Goal: Task Accomplishment & Management: Complete application form

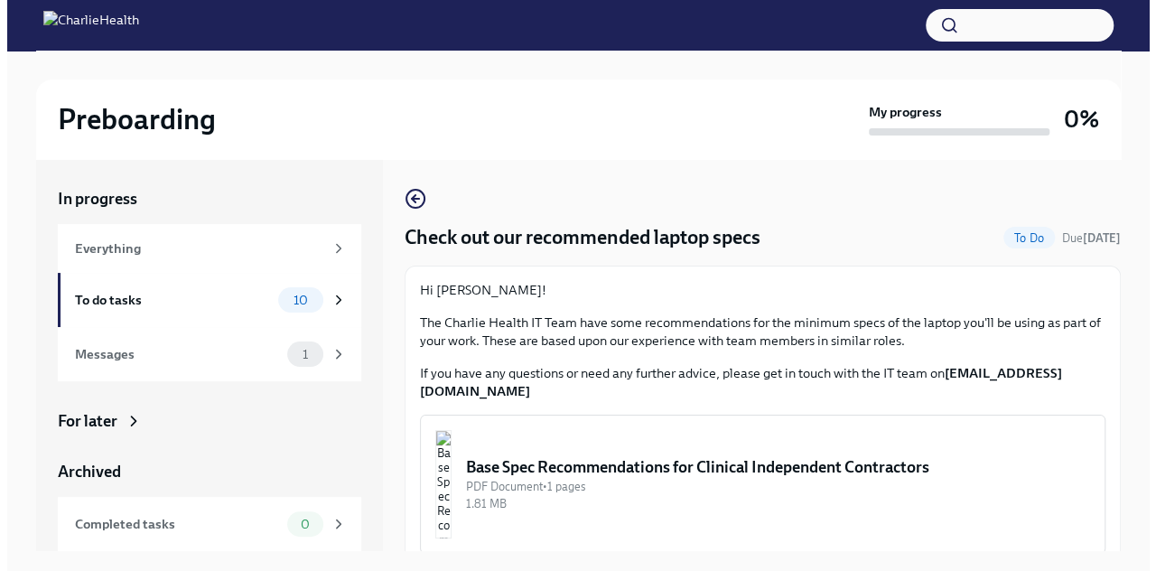
scroll to position [31, 0]
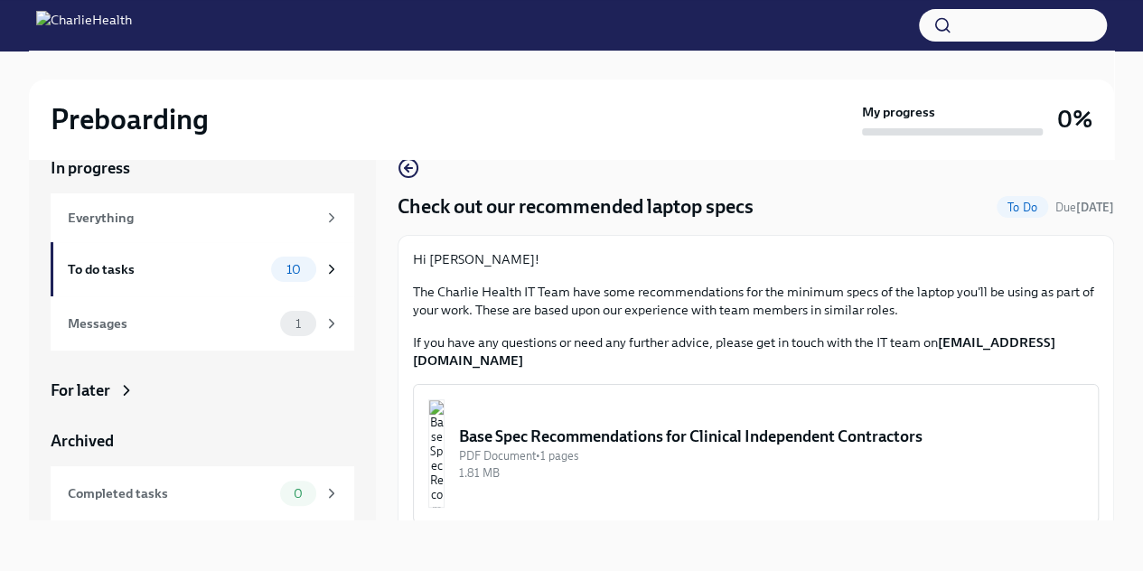
click at [721, 426] on div "Base Spec Recommendations for Clinical Independent Contractors" at bounding box center [771, 437] width 624 height 22
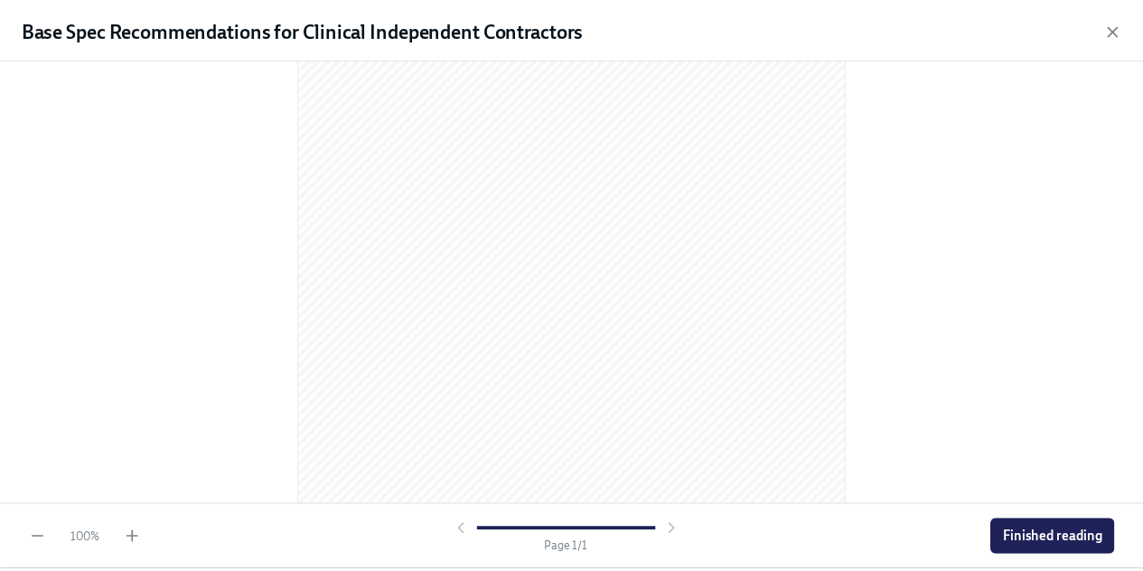
scroll to position [299, 0]
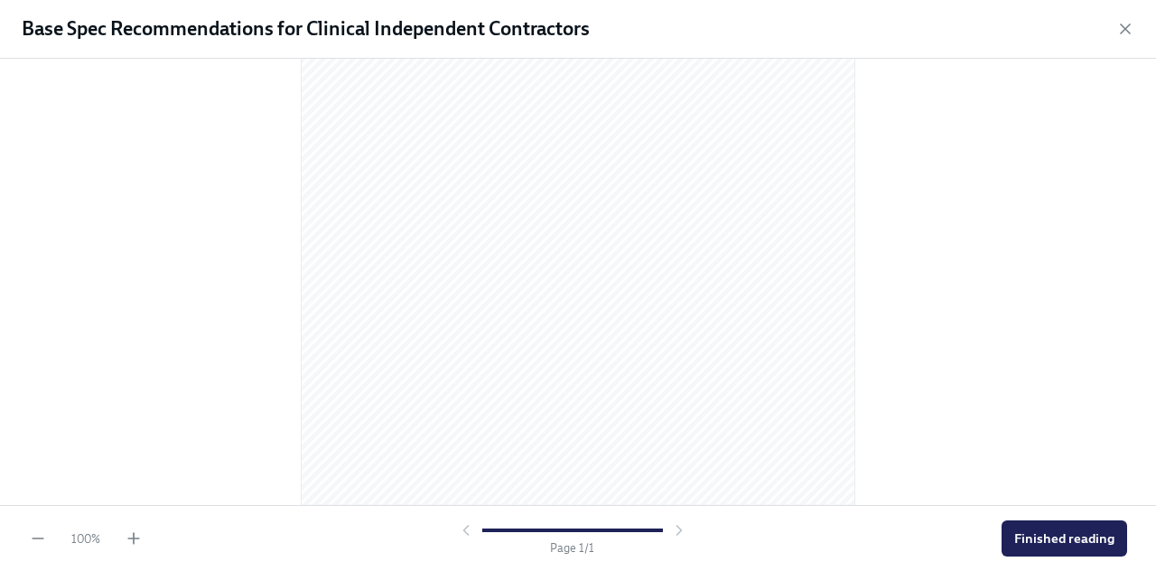
click at [1073, 542] on span "Finished reading" at bounding box center [1065, 538] width 100 height 18
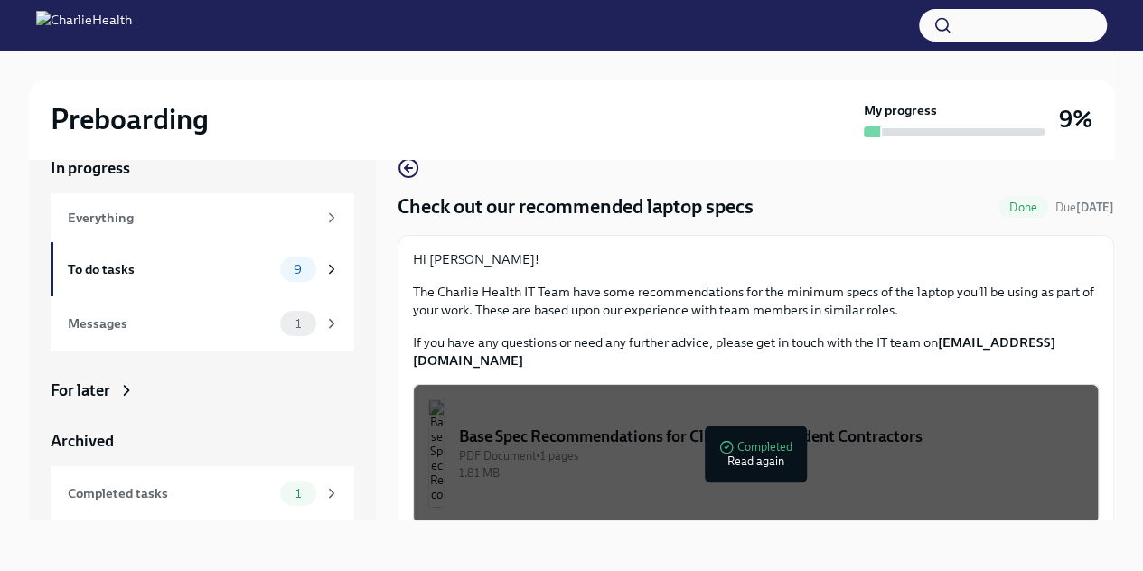
click at [128, 265] on div "To do tasks" at bounding box center [170, 269] width 205 height 20
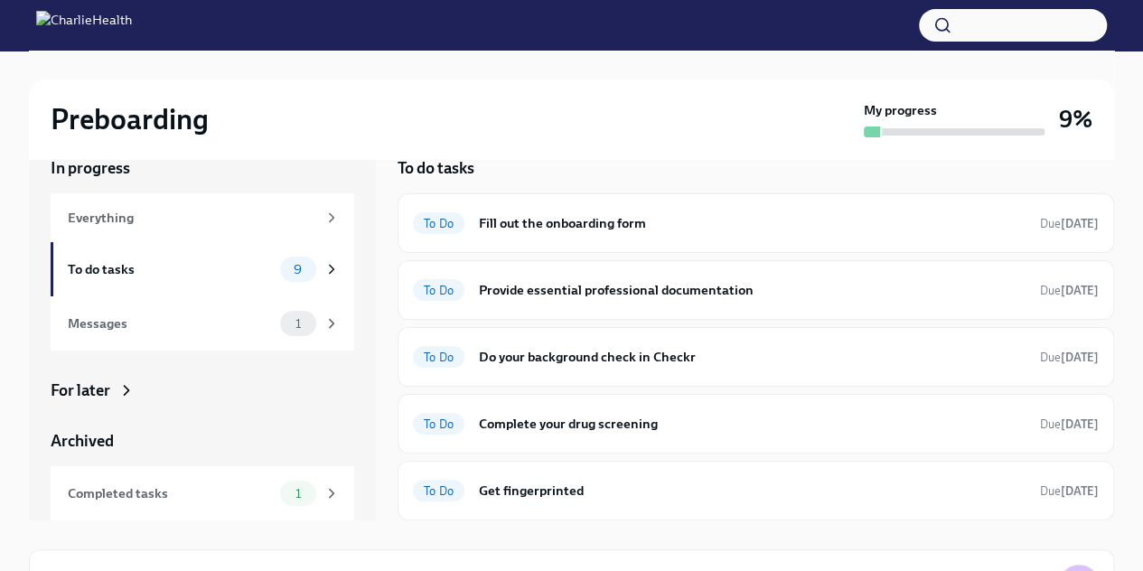
click at [582, 220] on h6 "Fill out the onboarding form" at bounding box center [752, 223] width 547 height 20
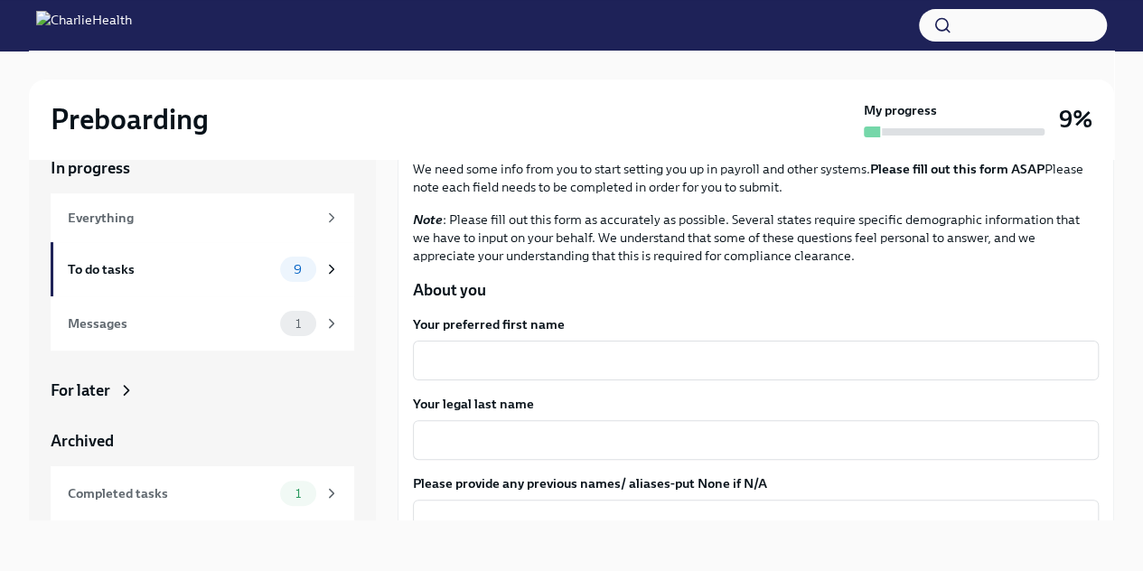
scroll to position [181, 0]
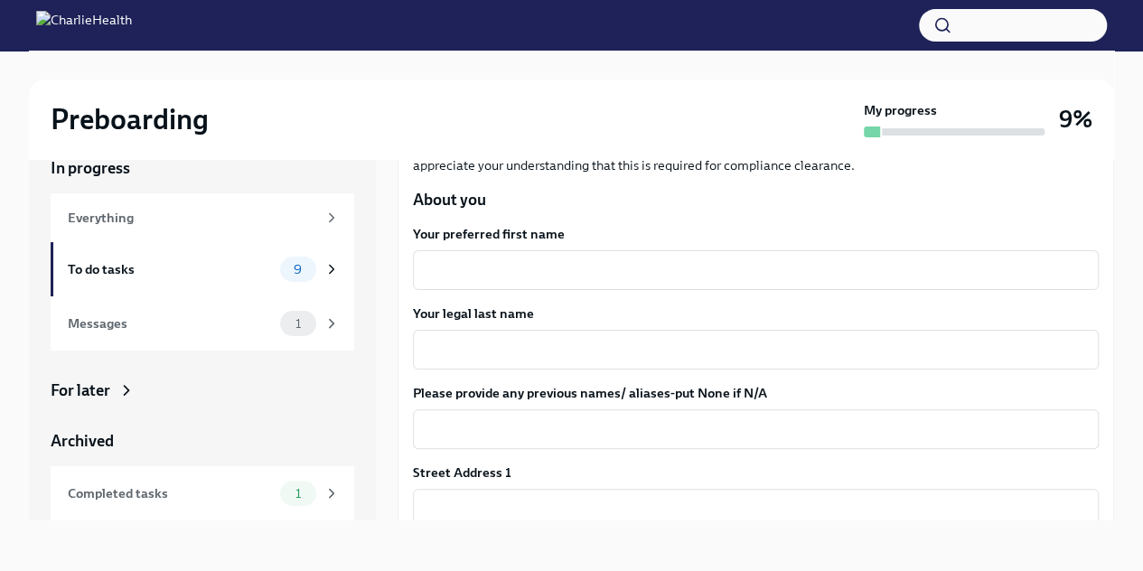
click at [751, 276] on textarea "Your preferred first name" at bounding box center [756, 270] width 664 height 22
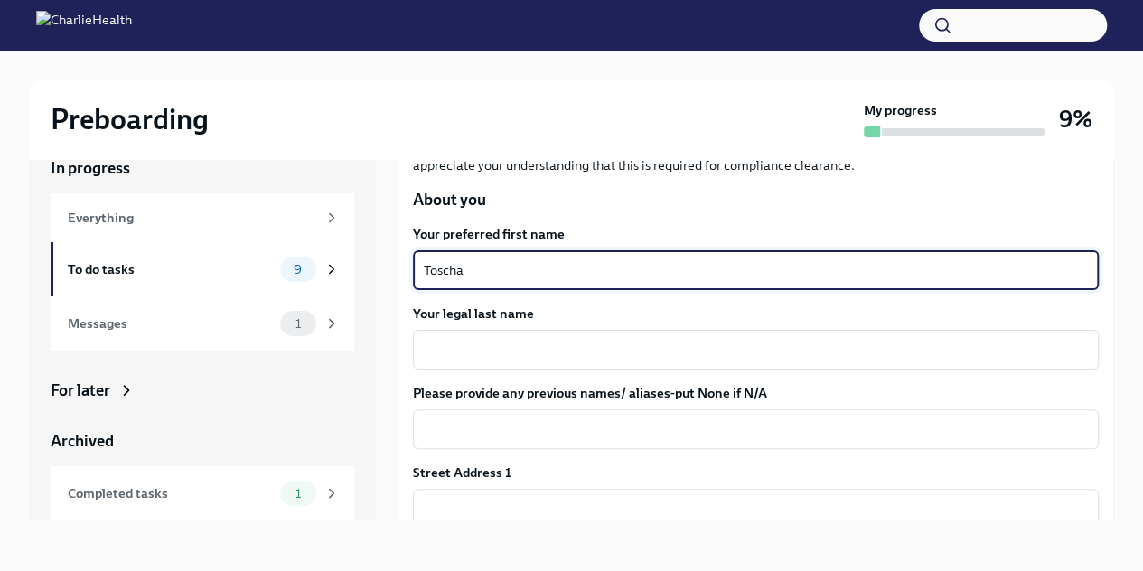
type textarea "Toscha"
click at [722, 361] on div "x ​" at bounding box center [756, 350] width 686 height 40
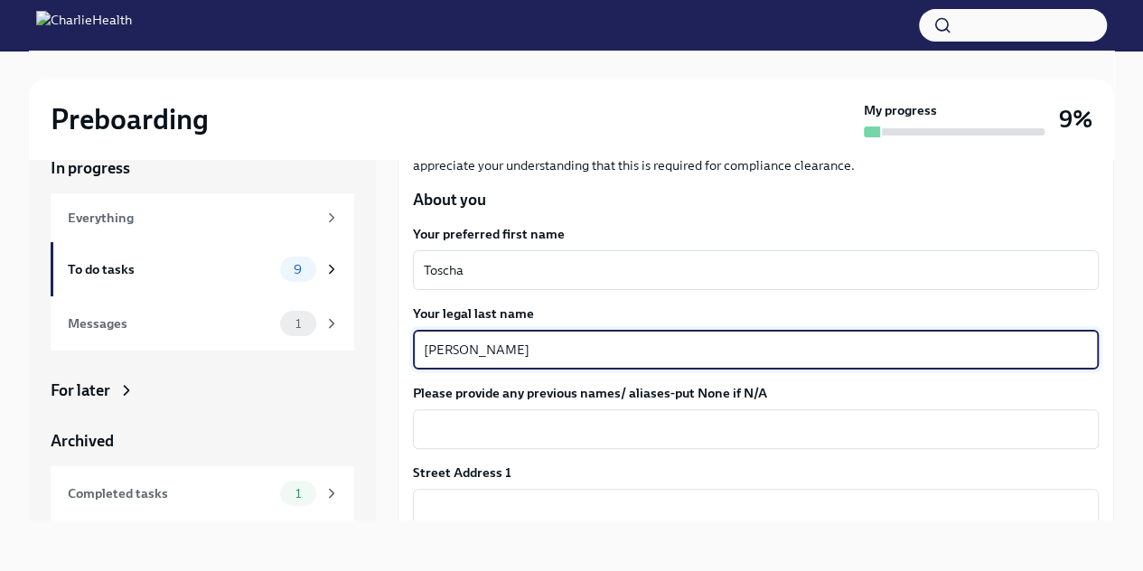
scroll to position [271, 0]
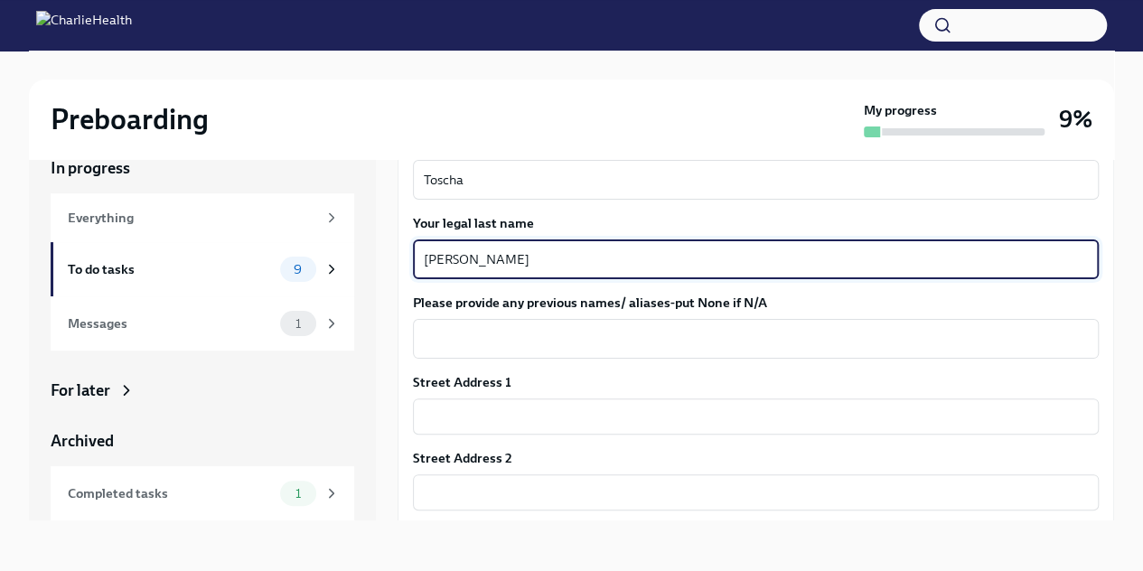
type textarea "[PERSON_NAME]"
click at [699, 330] on textarea "Please provide any previous names/ aliases-put None if N/A" at bounding box center [756, 339] width 664 height 22
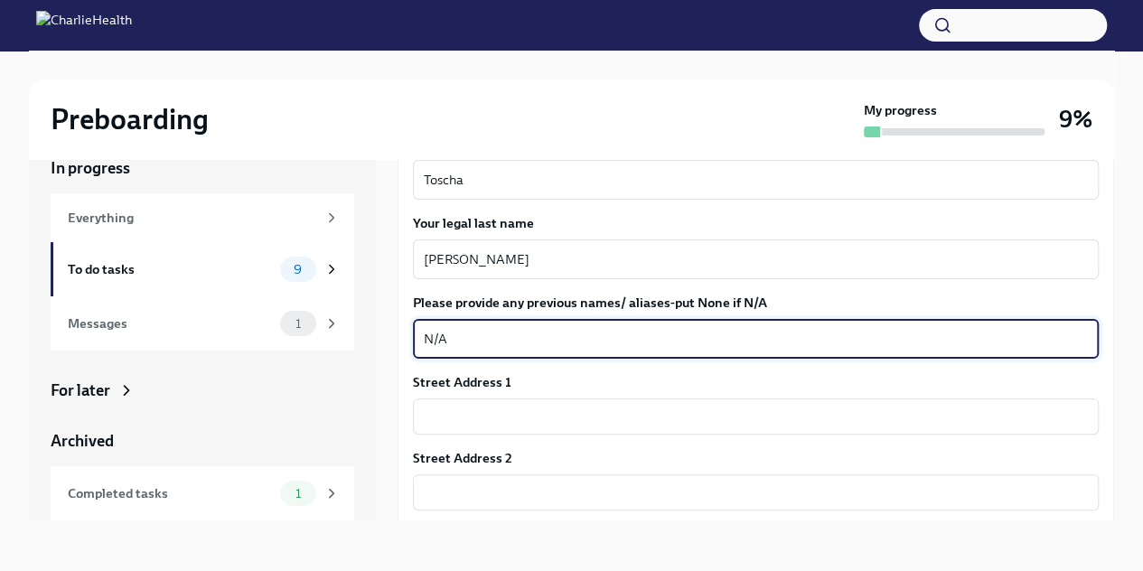
type textarea "N/A"
click at [679, 407] on input "text" at bounding box center [756, 416] width 686 height 36
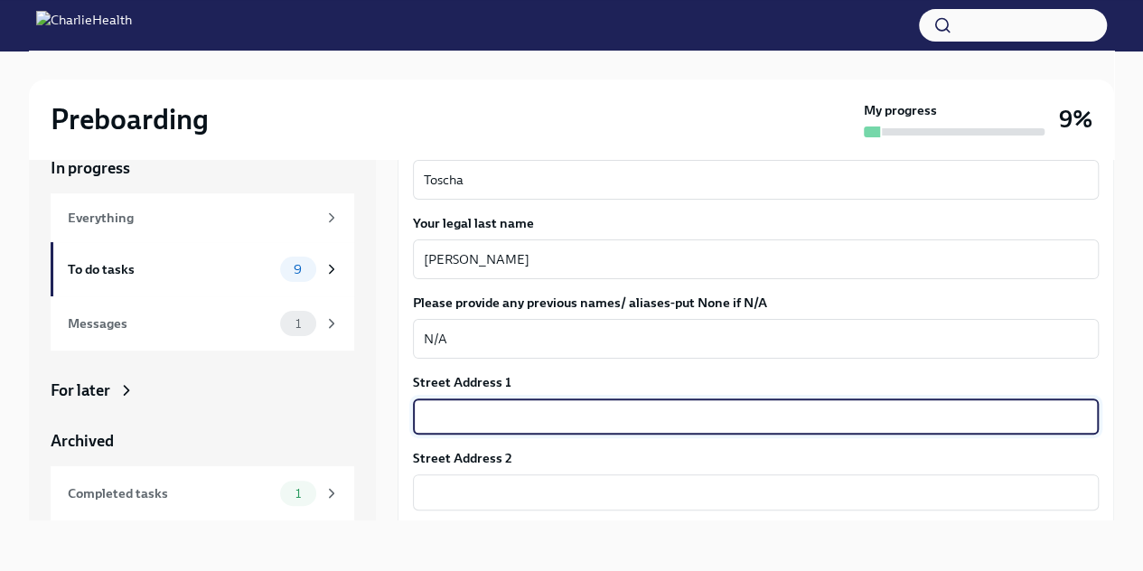
type input "[STREET_ADDRESS]"
type input "28117"
type input "[GEOGRAPHIC_DATA]"
type input "NC"
type input "US"
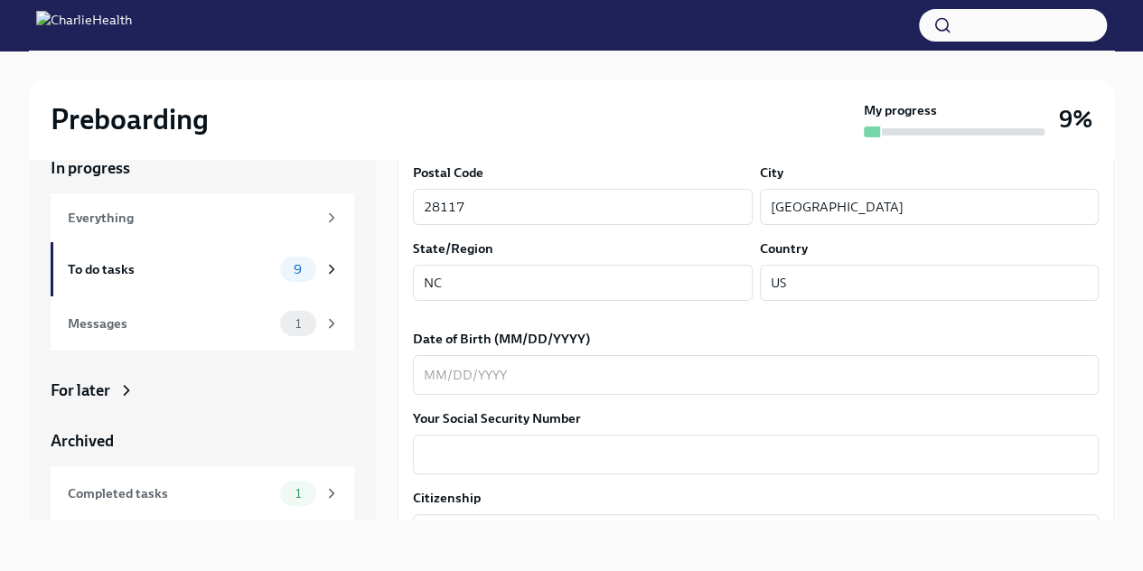
scroll to position [723, 0]
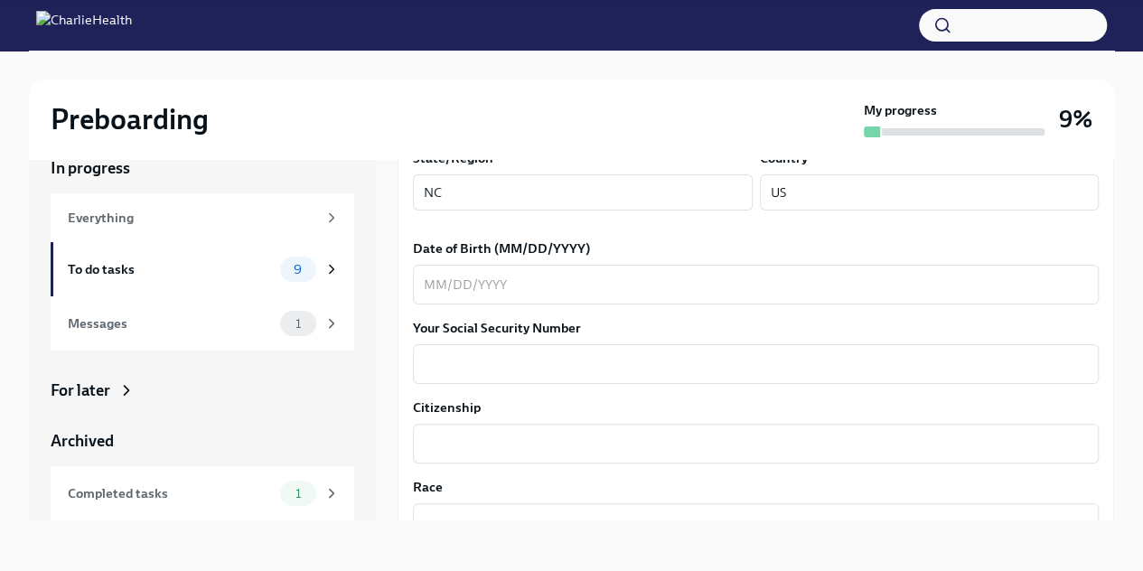
click at [548, 297] on div "x ​" at bounding box center [756, 285] width 686 height 40
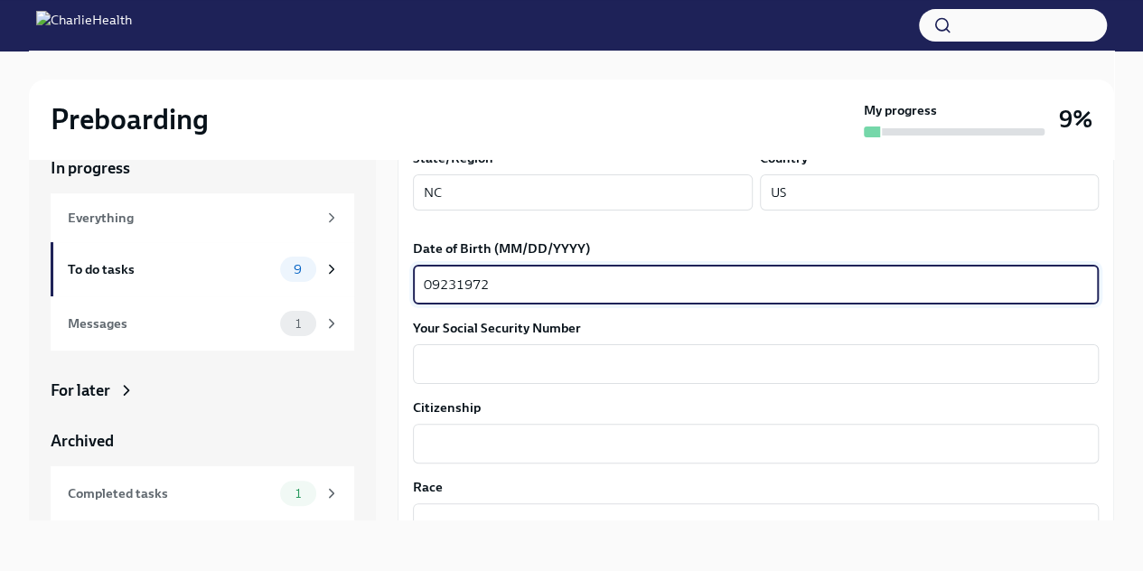
click at [490, 368] on textarea "Your Social Security Number" at bounding box center [756, 364] width 664 height 22
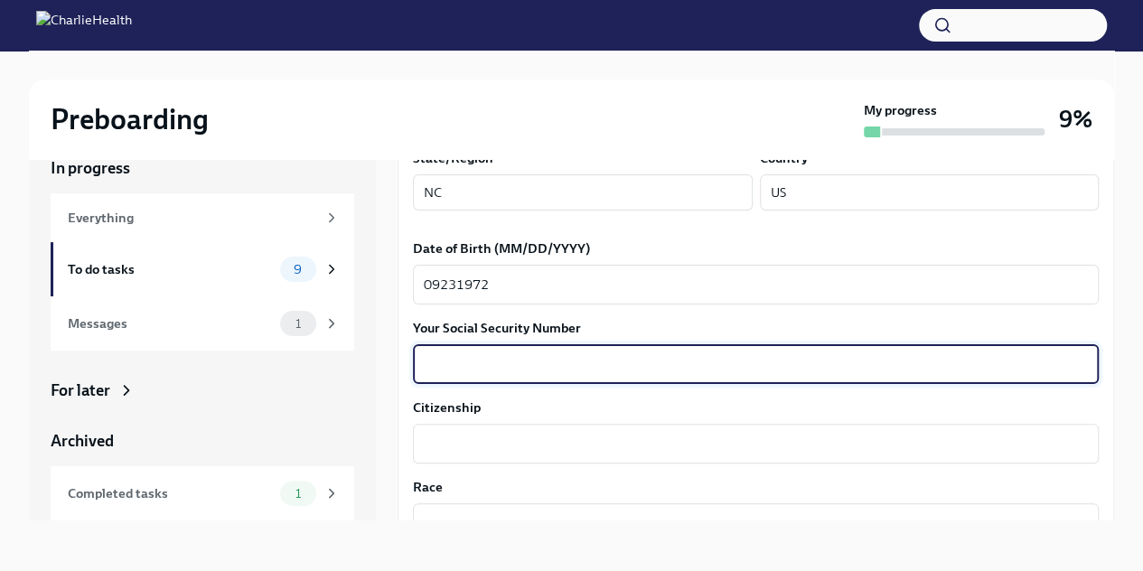
click at [438, 282] on textarea "09231972" at bounding box center [756, 285] width 664 height 22
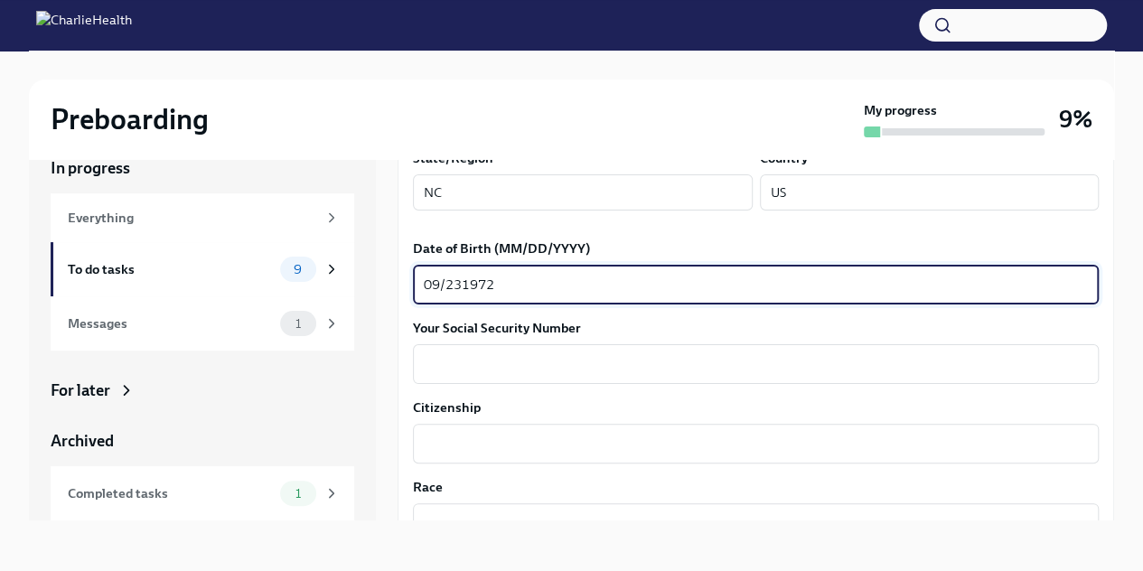
click at [458, 284] on textarea "09/231972" at bounding box center [756, 285] width 664 height 22
type textarea "[DATE]"
click at [452, 351] on div "x ​" at bounding box center [756, 364] width 686 height 40
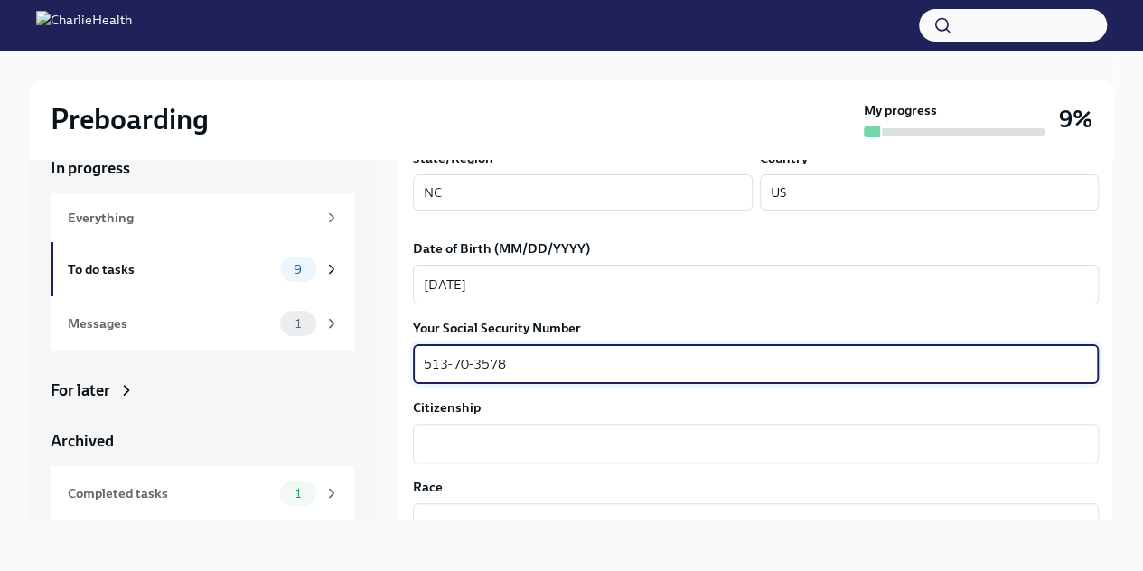
scroll to position [813, 0]
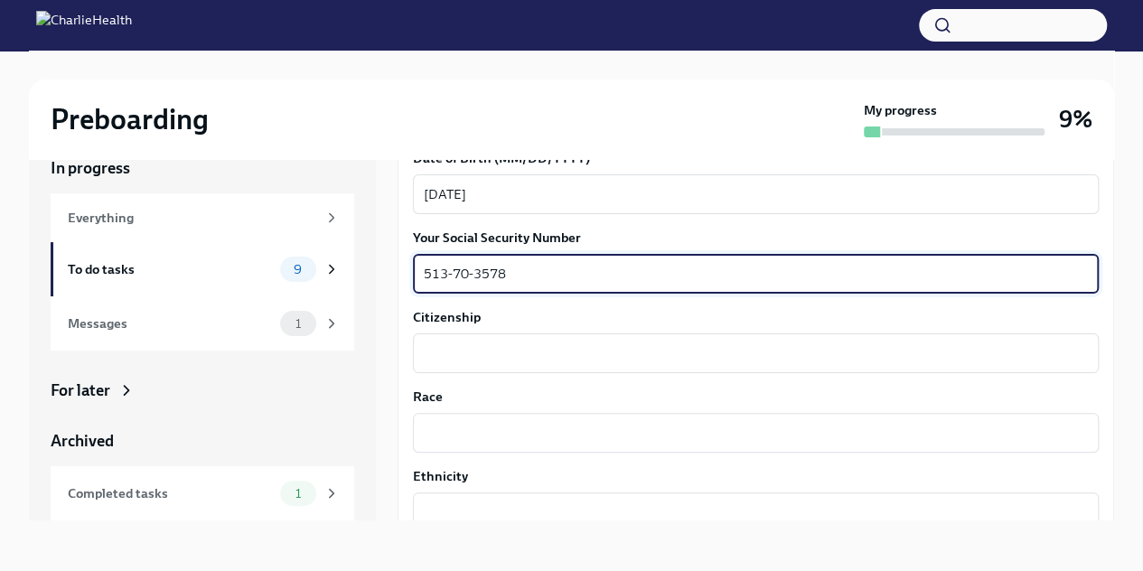
type textarea "513-70-3578"
click at [482, 357] on textarea "Citizenship" at bounding box center [756, 353] width 664 height 22
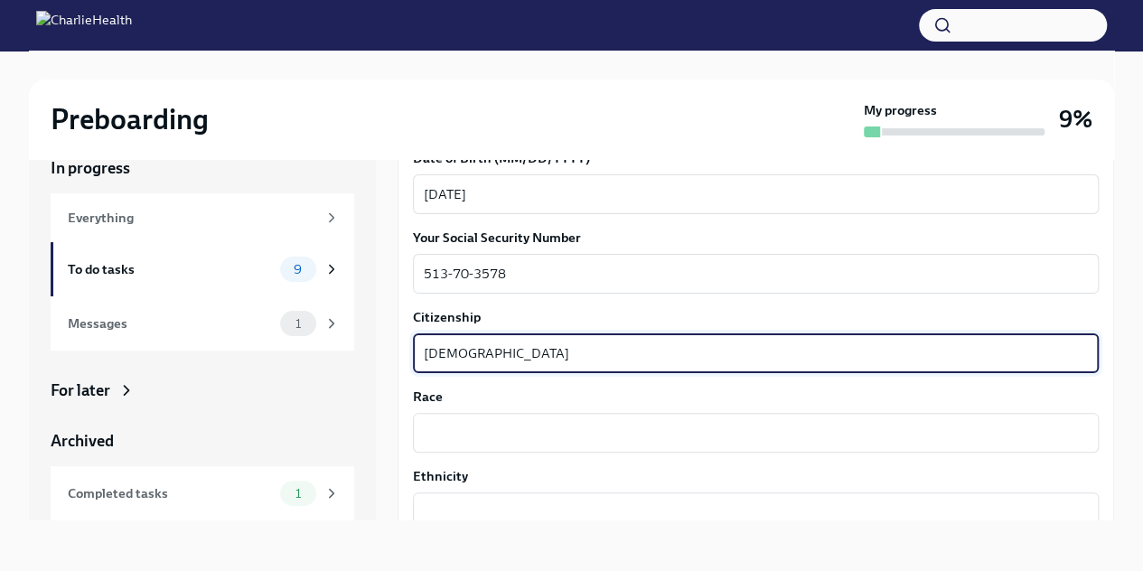
scroll to position [904, 0]
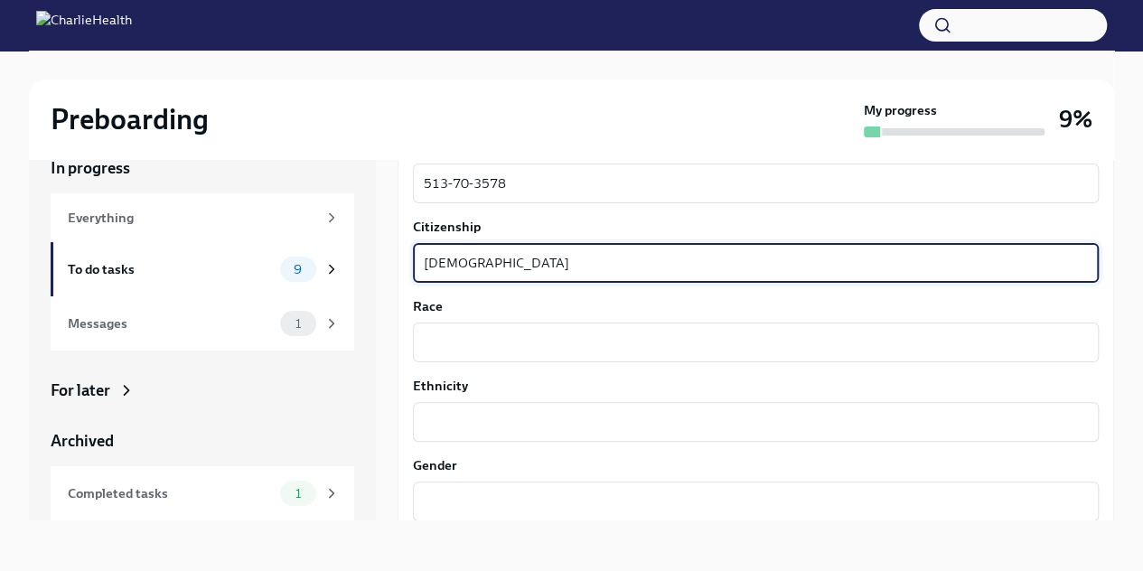
type textarea "[DEMOGRAPHIC_DATA]"
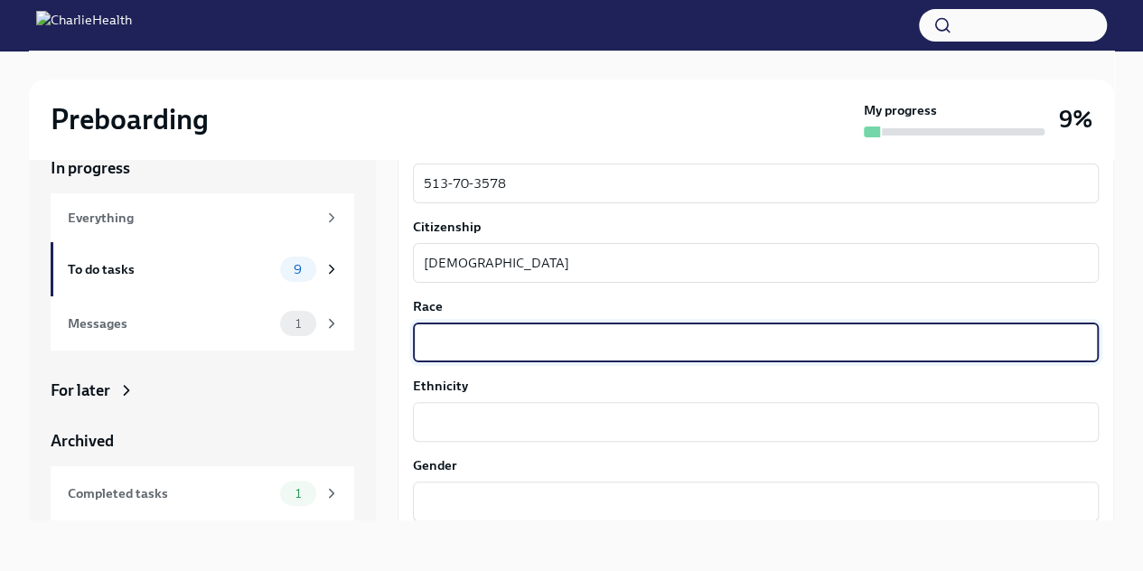
click at [494, 342] on textarea "Race" at bounding box center [756, 343] width 664 height 22
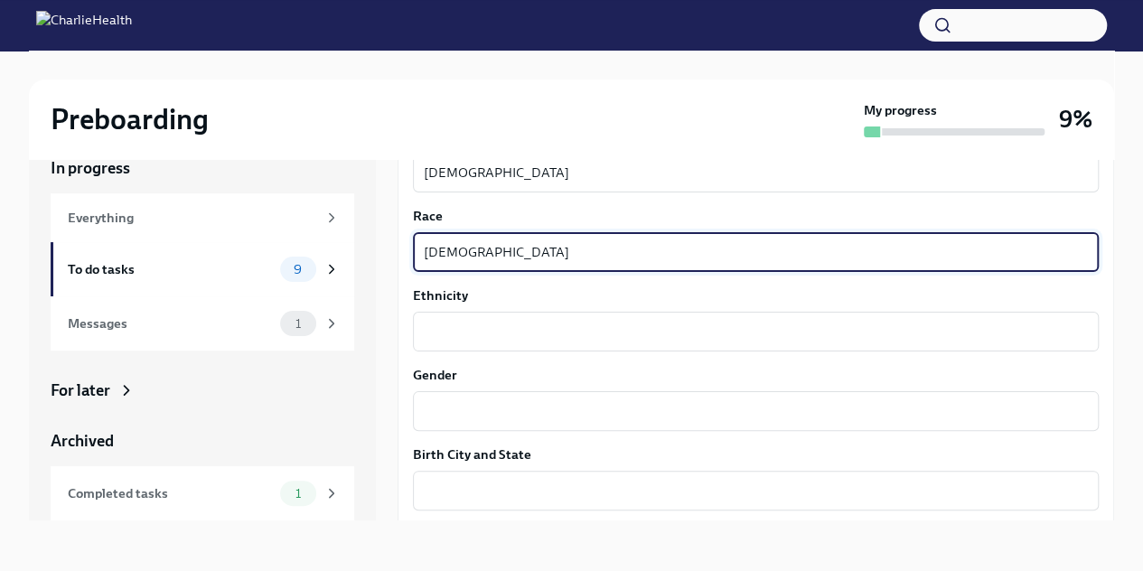
type textarea "[DEMOGRAPHIC_DATA]"
click at [505, 333] on textarea "Ethnicity" at bounding box center [756, 332] width 664 height 22
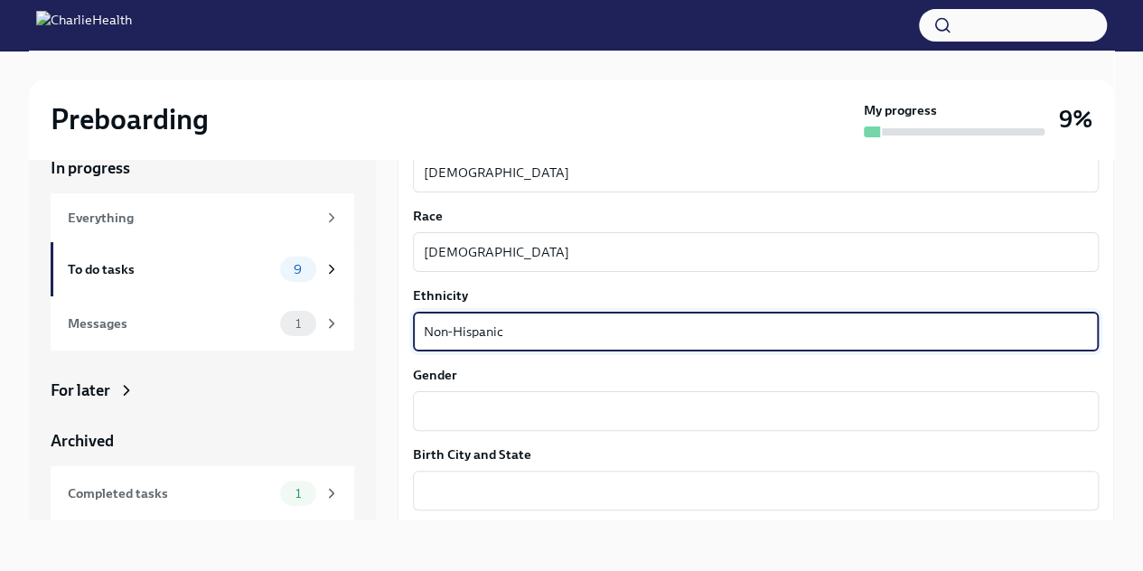
scroll to position [1084, 0]
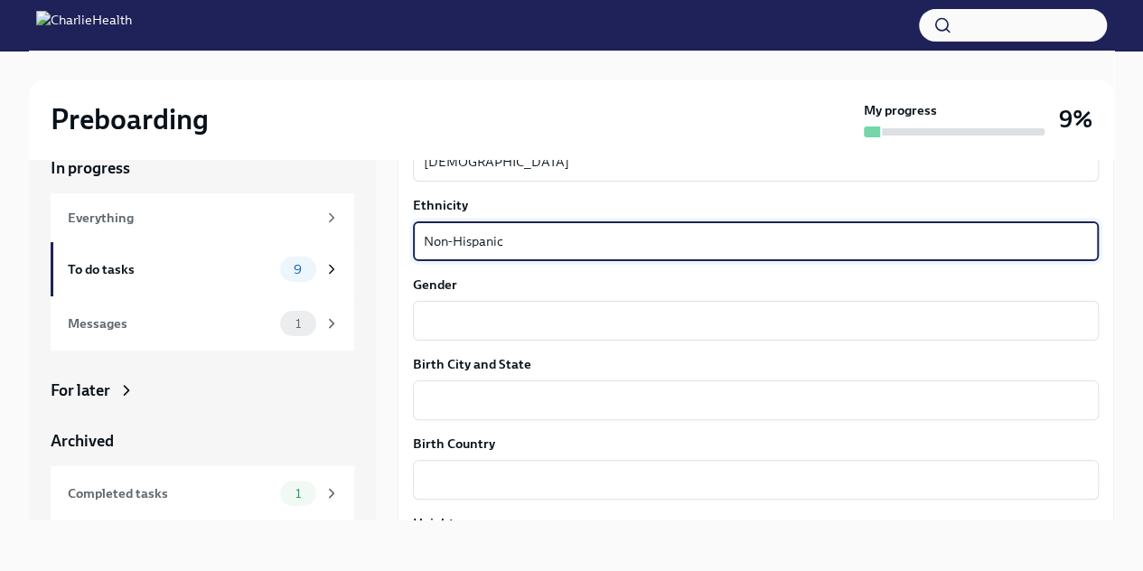
type textarea "Non-Hispanic"
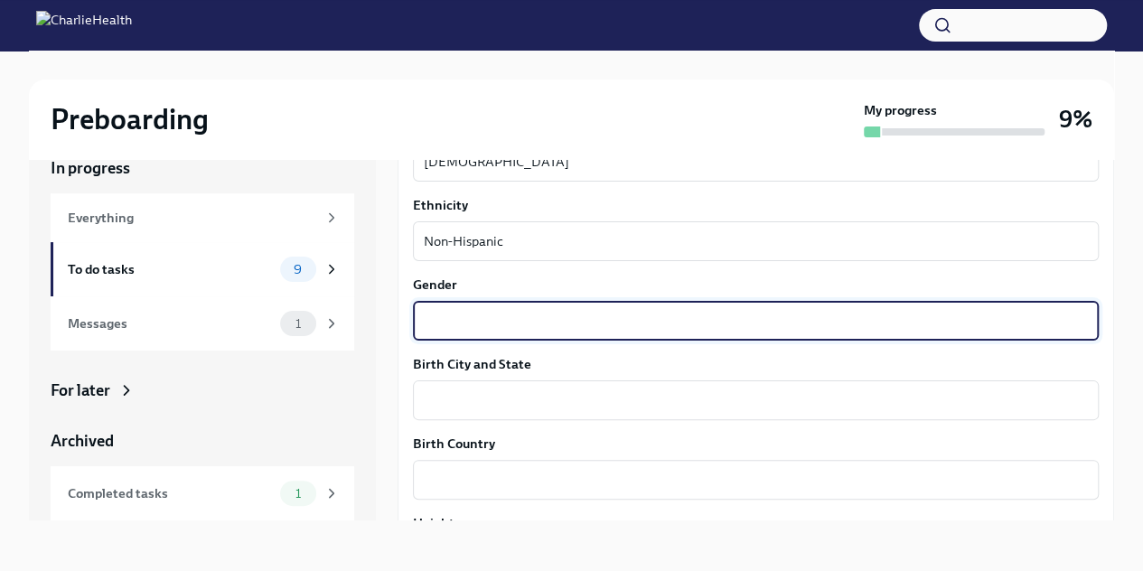
click at [502, 315] on textarea "Gender" at bounding box center [756, 321] width 664 height 22
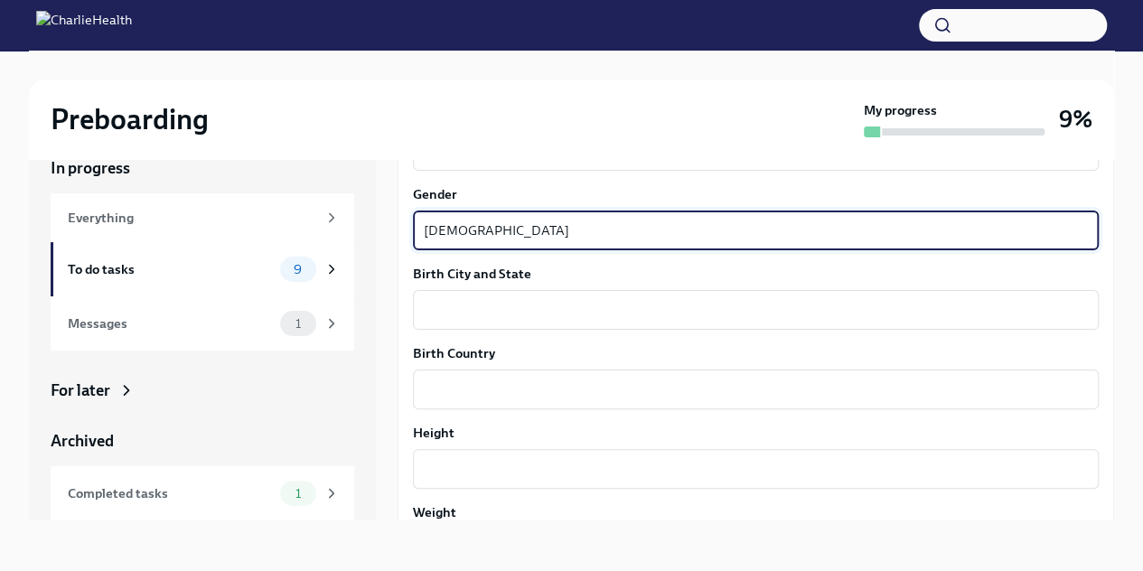
type textarea "[DEMOGRAPHIC_DATA]"
click at [501, 317] on textarea "Birth City and State" at bounding box center [756, 310] width 664 height 22
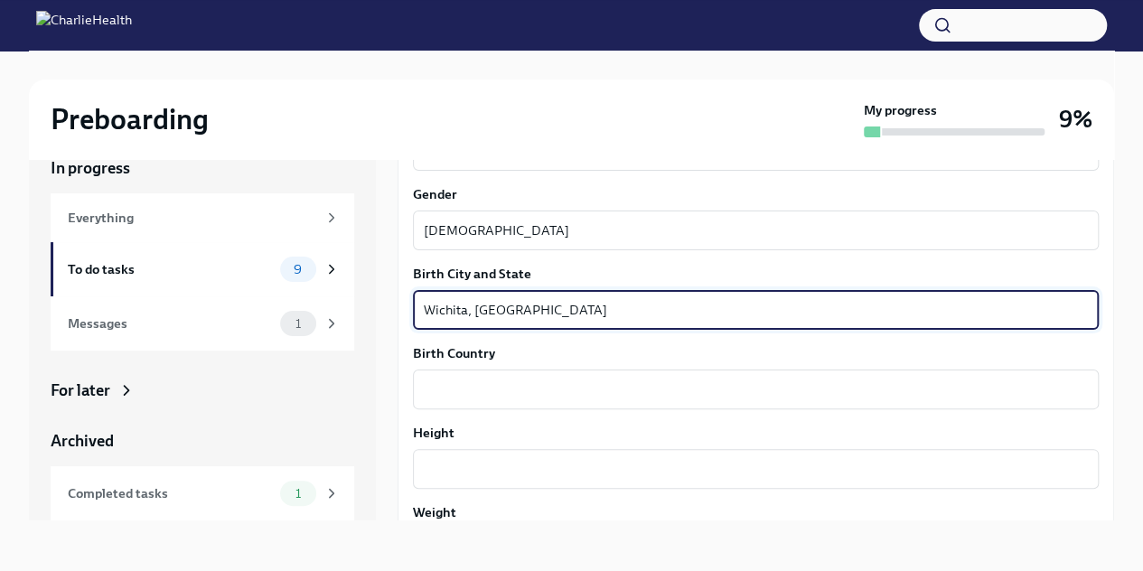
scroll to position [1265, 0]
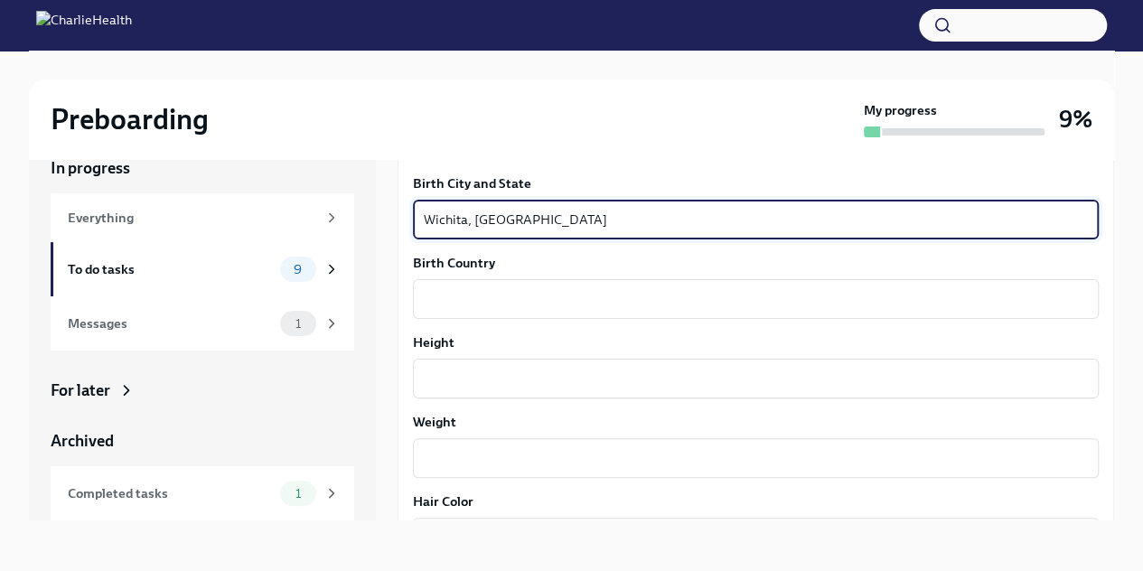
type textarea "Wichita, [GEOGRAPHIC_DATA]"
click at [492, 303] on textarea "Birth Country" at bounding box center [756, 299] width 664 height 22
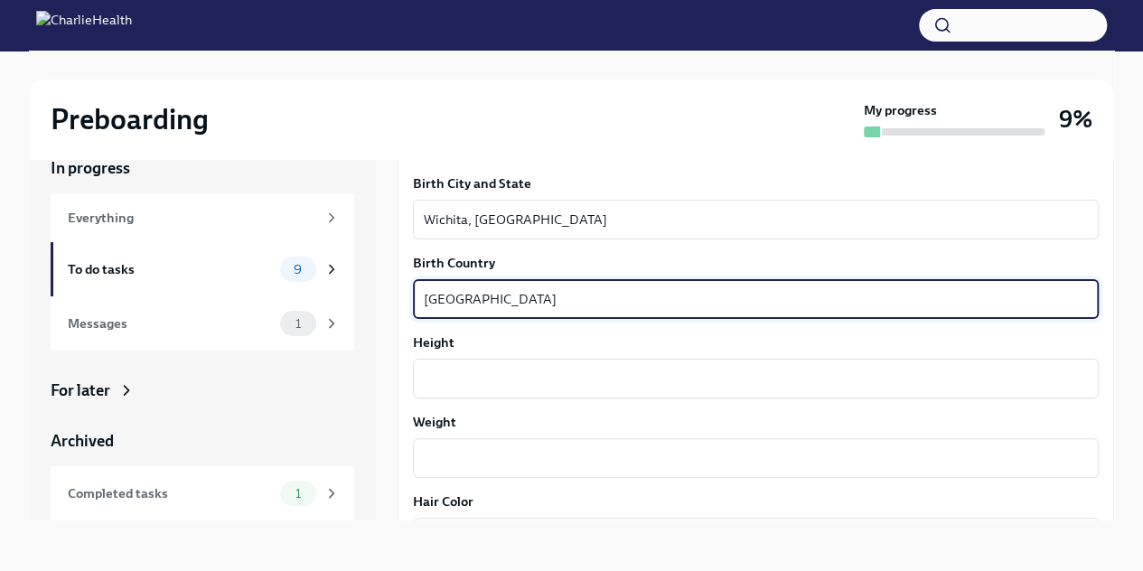
type textarea "[GEOGRAPHIC_DATA]"
click at [498, 368] on textarea "Height" at bounding box center [756, 379] width 664 height 22
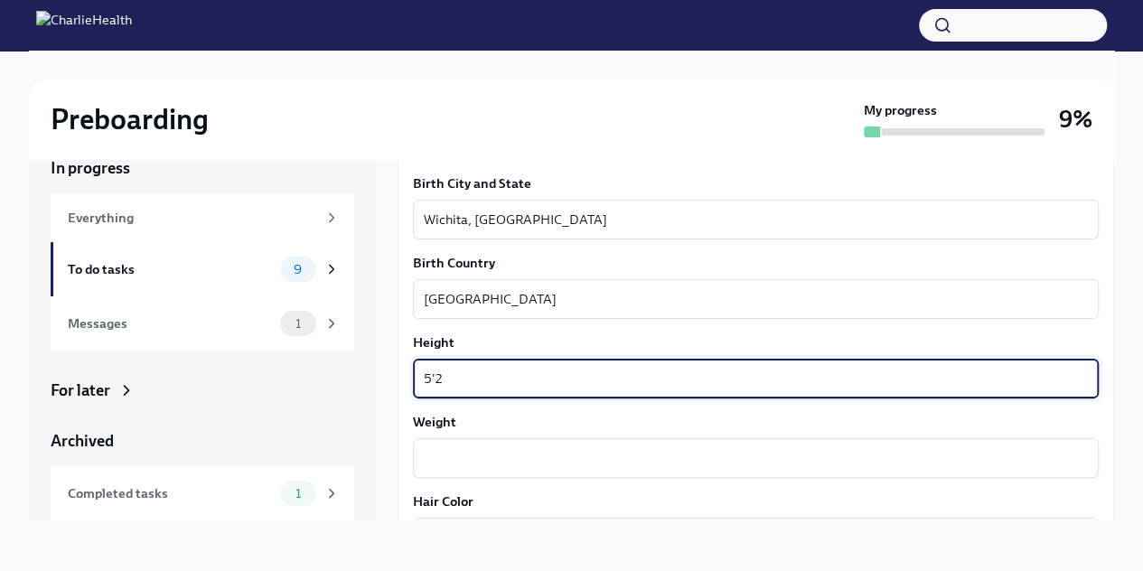
scroll to position [1355, 0]
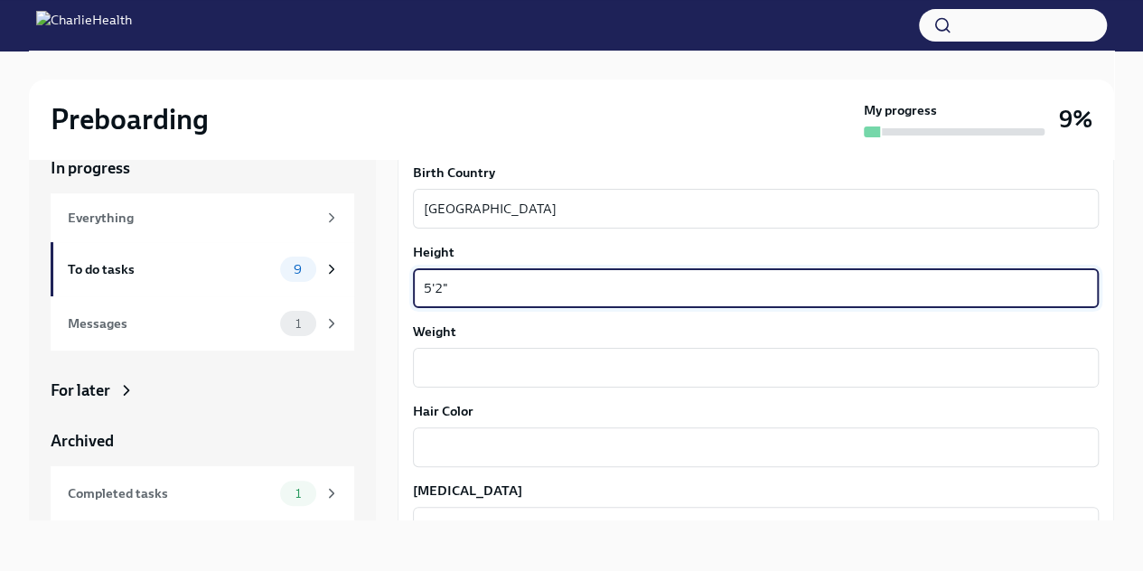
type textarea "5'2""
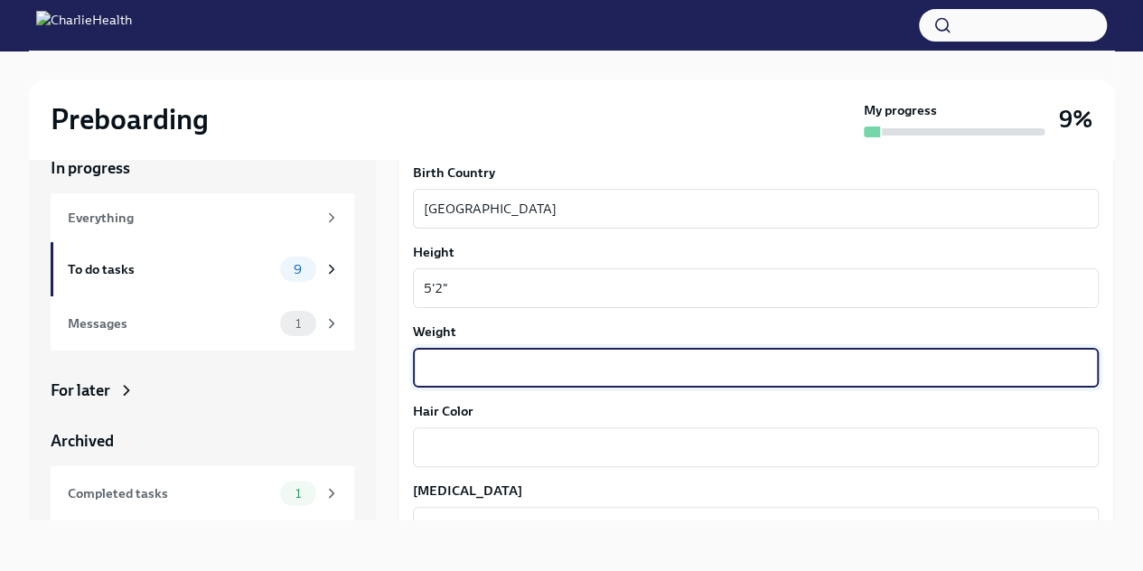
click at [482, 363] on textarea "Weight" at bounding box center [756, 368] width 664 height 22
type textarea "179 lbs"
click at [496, 445] on textarea "Hair Color" at bounding box center [756, 447] width 664 height 22
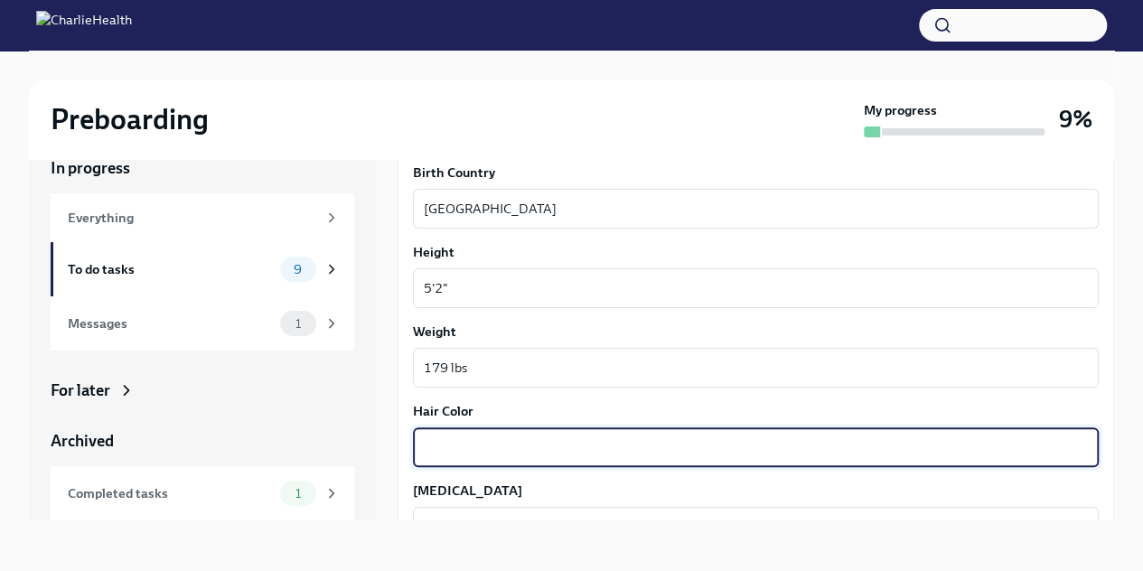
type textarea "b"
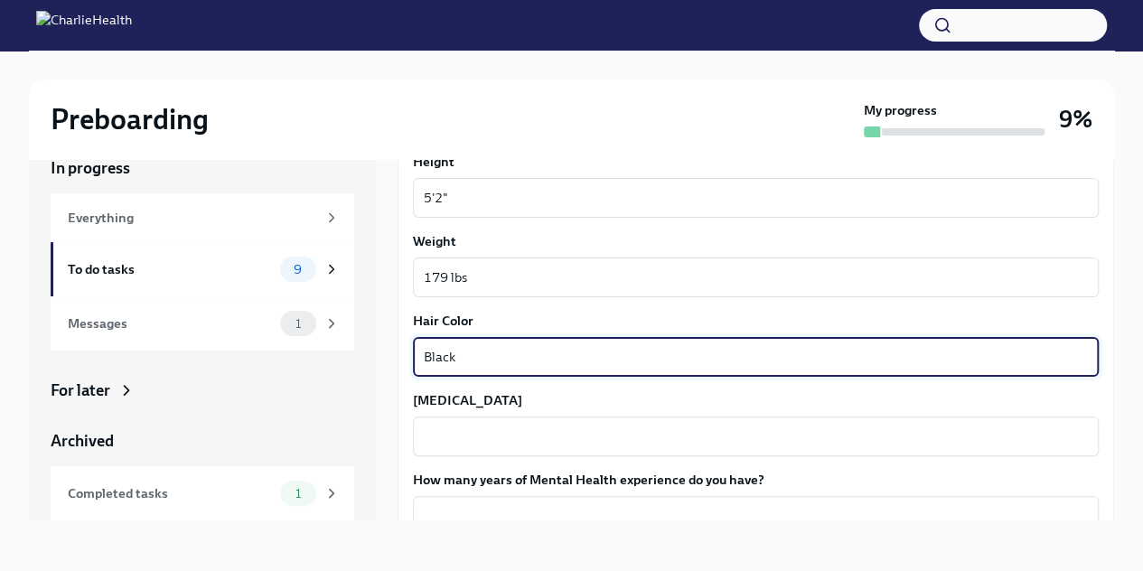
type textarea "Black"
click at [555, 437] on textarea "[MEDICAL_DATA]" at bounding box center [756, 437] width 664 height 22
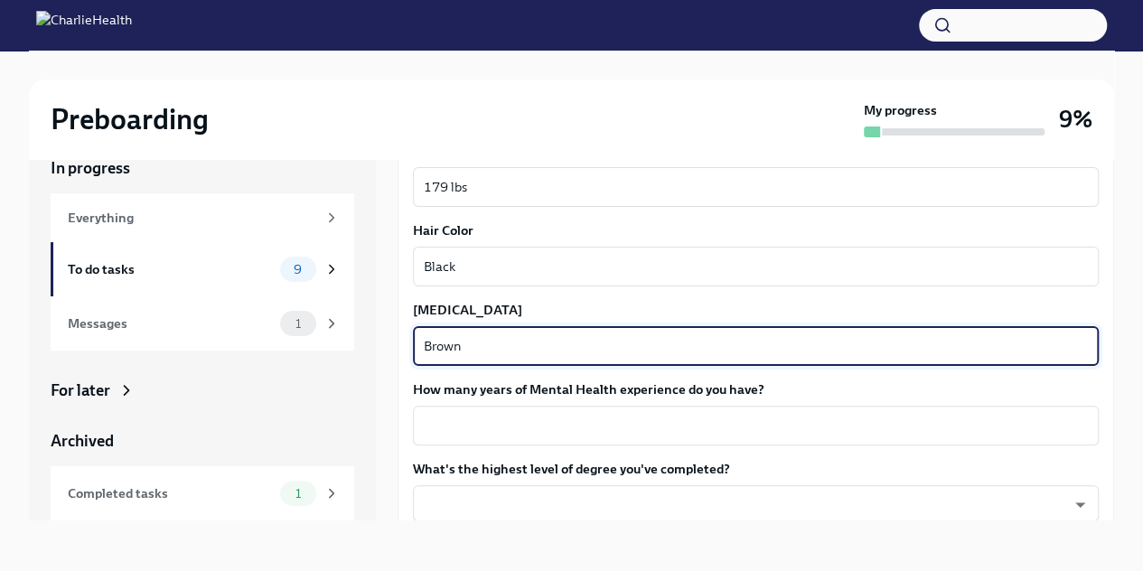
scroll to position [1626, 0]
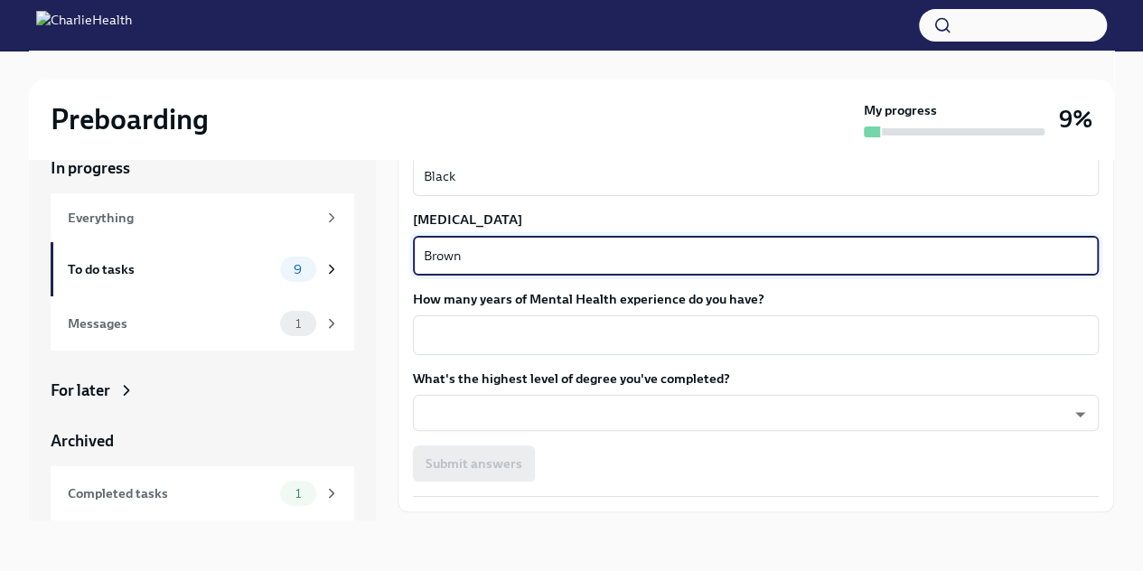
type textarea "Brown"
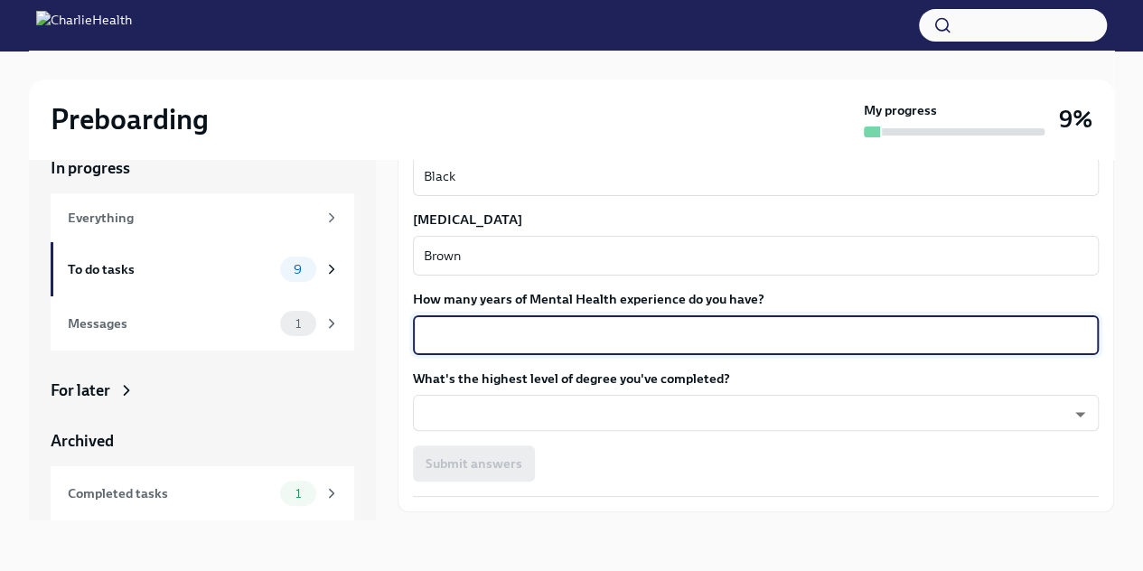
click at [690, 341] on textarea "How many years of Mental Health experience do you have?" at bounding box center [756, 335] width 664 height 22
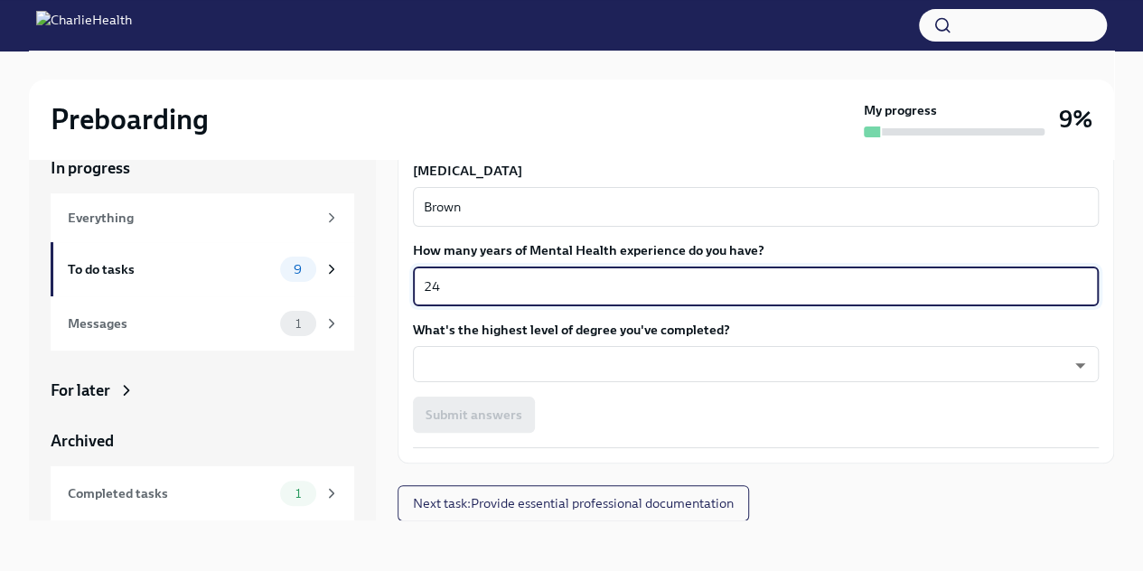
type textarea "24"
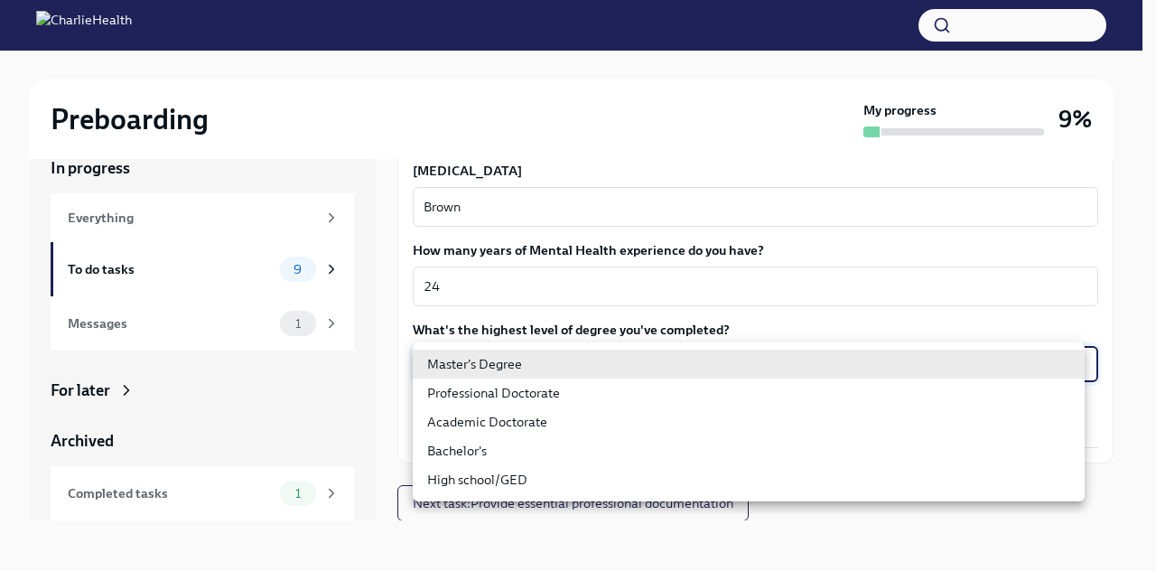
click at [670, 368] on body "Preboarding My progress 9% In progress Everything To do tasks 9 Messages 1 For …" at bounding box center [578, 270] width 1156 height 602
click at [618, 369] on li "Master's Degree" at bounding box center [749, 364] width 672 height 29
type input "2vBr-ghkD"
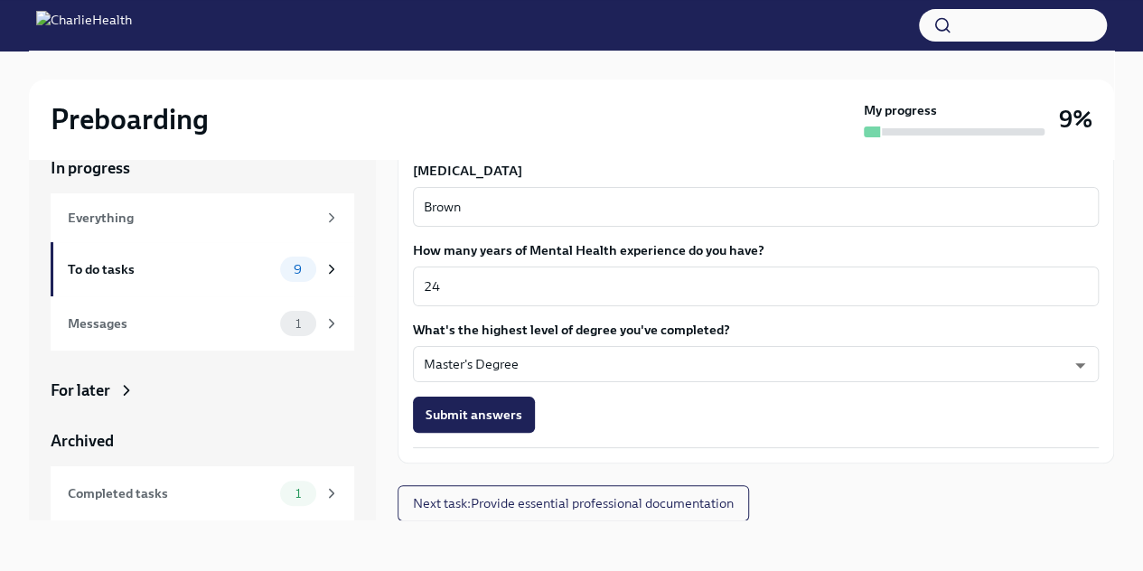
click at [484, 418] on span "Submit answers" at bounding box center [474, 415] width 97 height 18
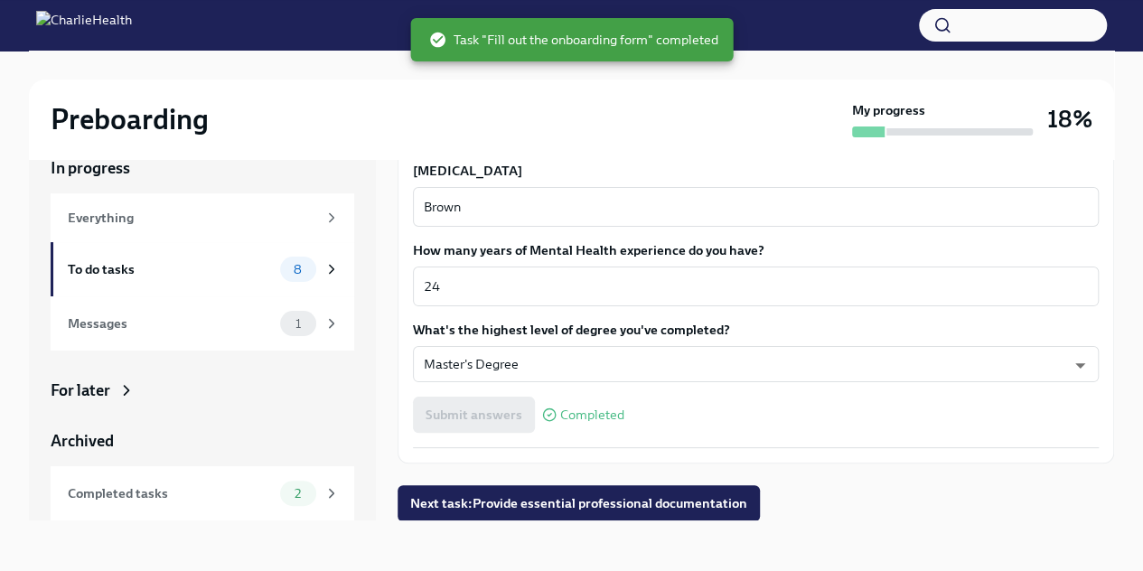
click at [132, 272] on div "To do tasks" at bounding box center [170, 269] width 205 height 20
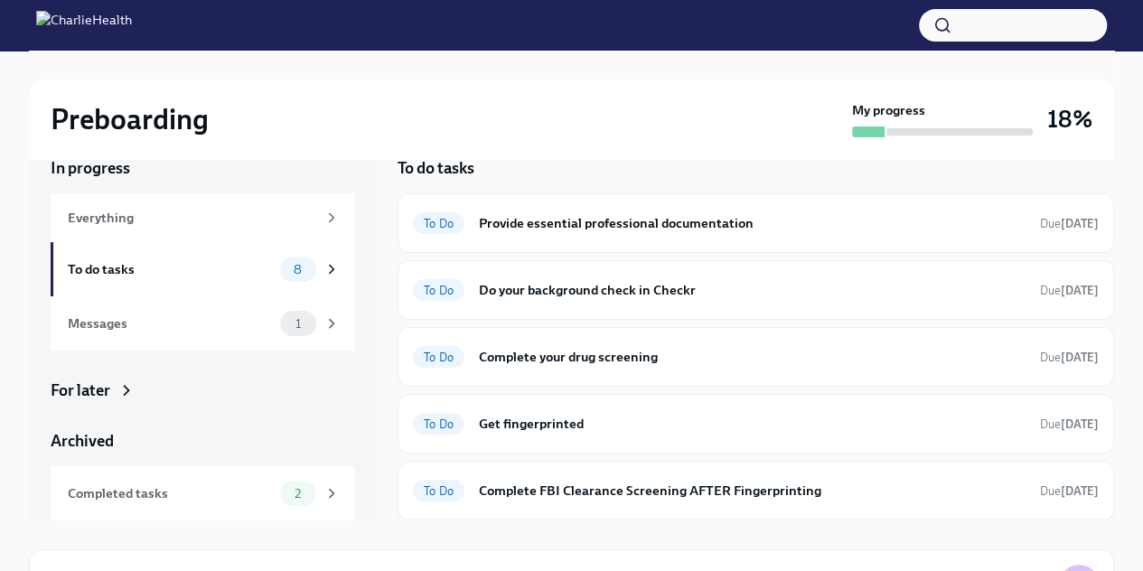
click at [530, 220] on h6 "Provide essential professional documentation" at bounding box center [752, 223] width 547 height 20
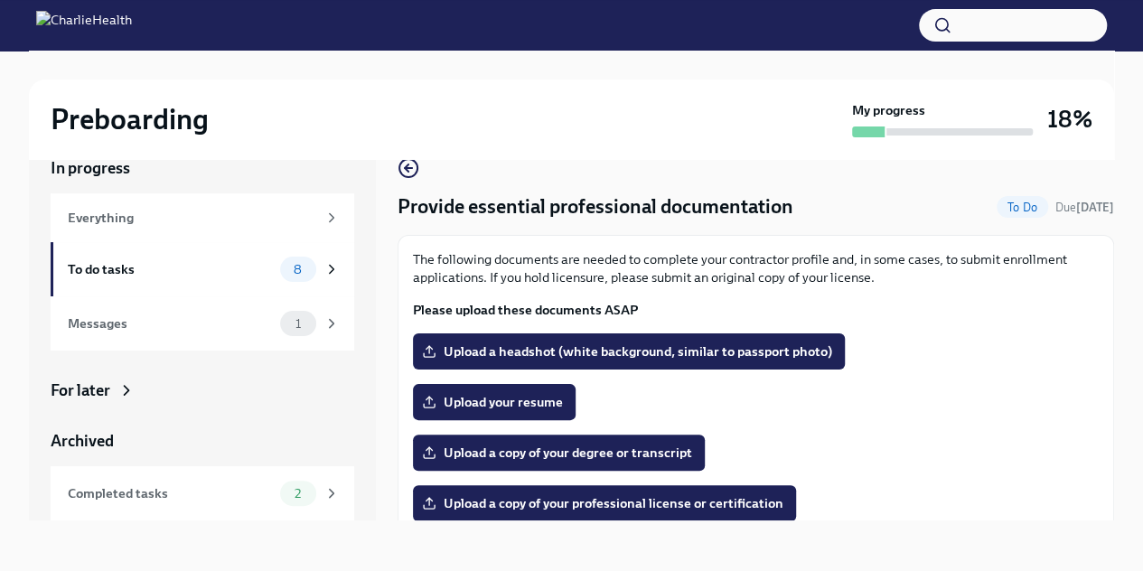
scroll to position [90, 0]
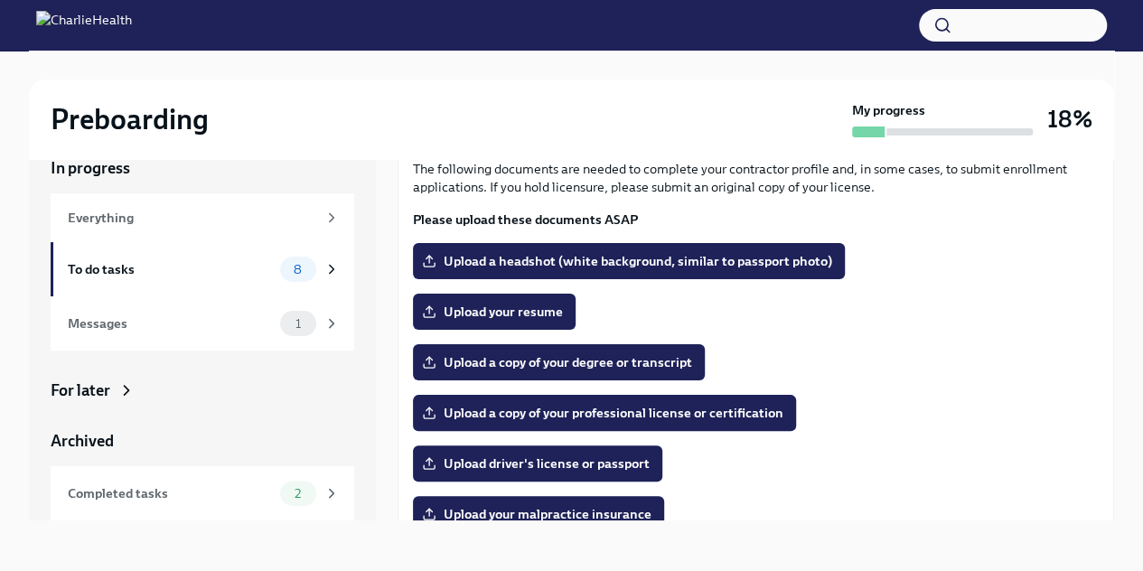
click at [536, 314] on span "Upload your resume" at bounding box center [494, 312] width 137 height 18
click at [0, 0] on input "Upload your resume" at bounding box center [0, 0] width 0 height 0
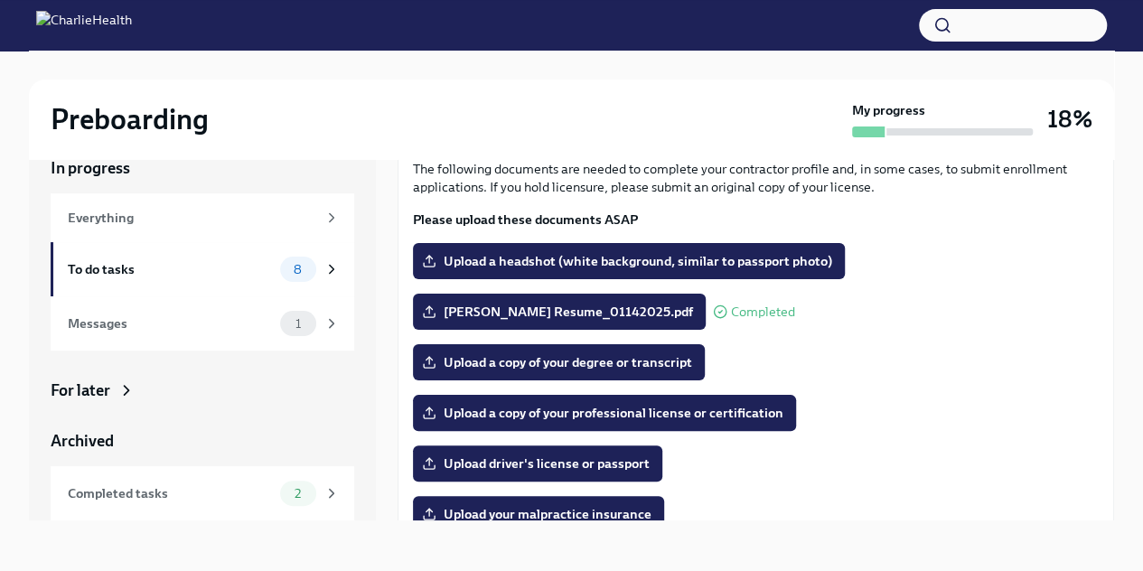
click at [531, 362] on span "Upload a copy of your degree or transcript" at bounding box center [559, 362] width 267 height 18
click at [0, 0] on input "Upload a copy of your degree or transcript" at bounding box center [0, 0] width 0 height 0
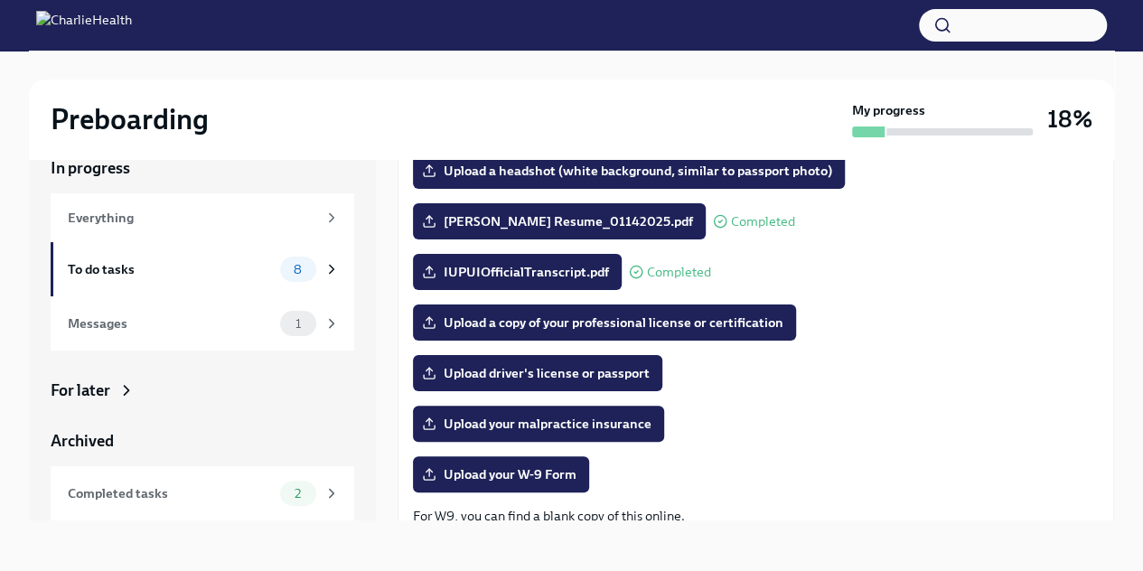
click at [551, 377] on span "Upload driver's license or passport" at bounding box center [538, 373] width 224 height 18
click at [0, 0] on input "Upload driver's license or passport" at bounding box center [0, 0] width 0 height 0
click at [549, 427] on span "Upload your malpractice insurance" at bounding box center [539, 424] width 226 height 18
click at [0, 0] on input "Upload your malpractice insurance" at bounding box center [0, 0] width 0 height 0
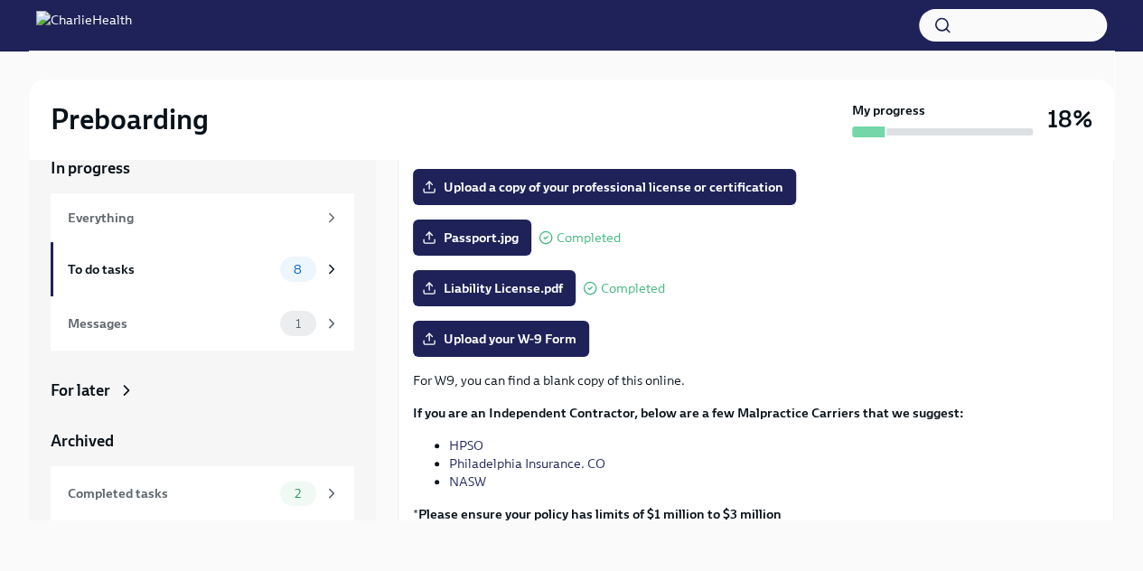
scroll to position [226, 0]
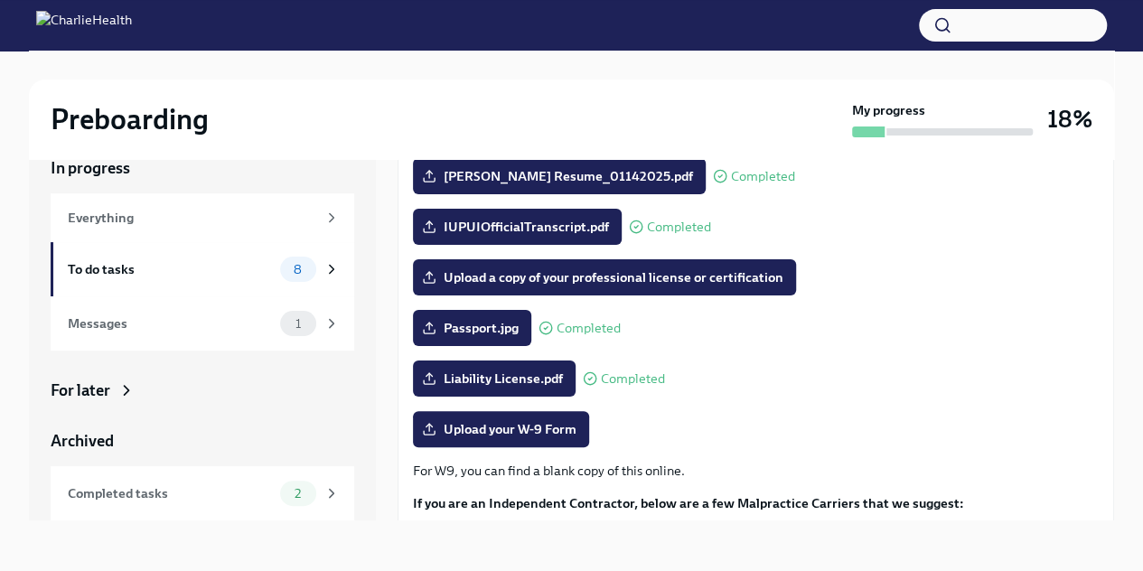
click at [558, 274] on span "Upload a copy of your professional license or certification" at bounding box center [605, 277] width 358 height 18
click at [0, 0] on input "Upload a copy of your professional license or certification" at bounding box center [0, 0] width 0 height 0
click at [622, 276] on span "Upload a copy of your professional license or certification" at bounding box center [605, 277] width 358 height 18
click at [0, 0] on input "Upload a copy of your professional license or certification" at bounding box center [0, 0] width 0 height 0
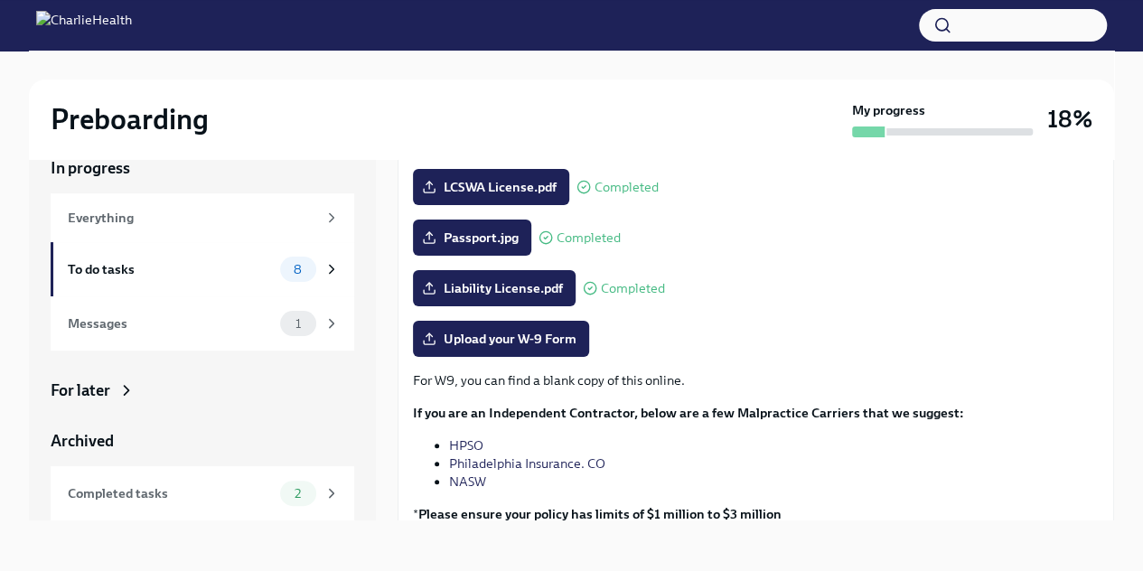
scroll to position [407, 0]
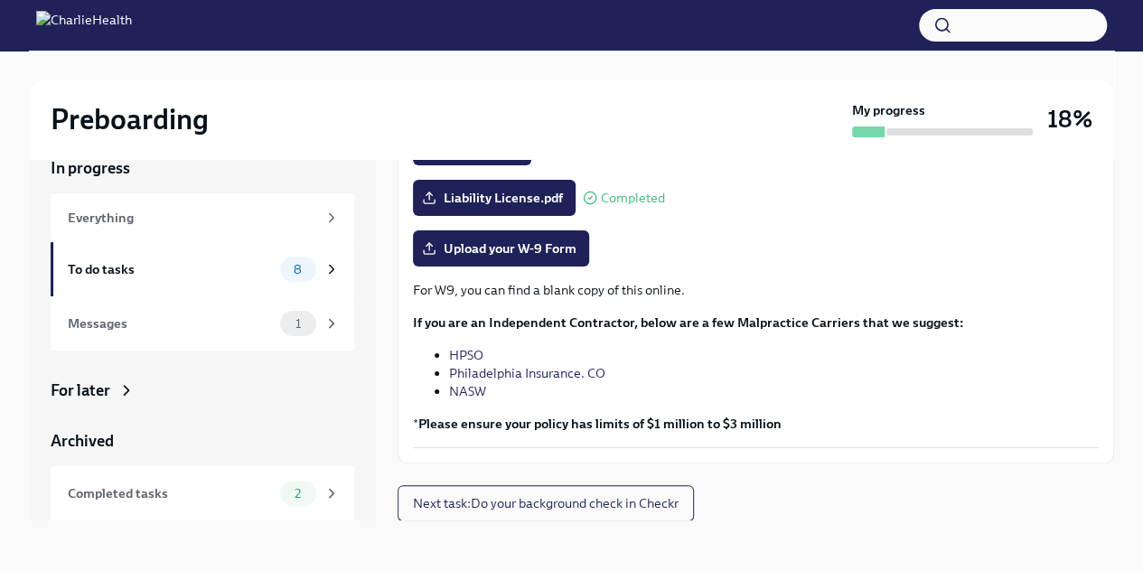
click at [106, 275] on div "To do tasks" at bounding box center [170, 269] width 205 height 20
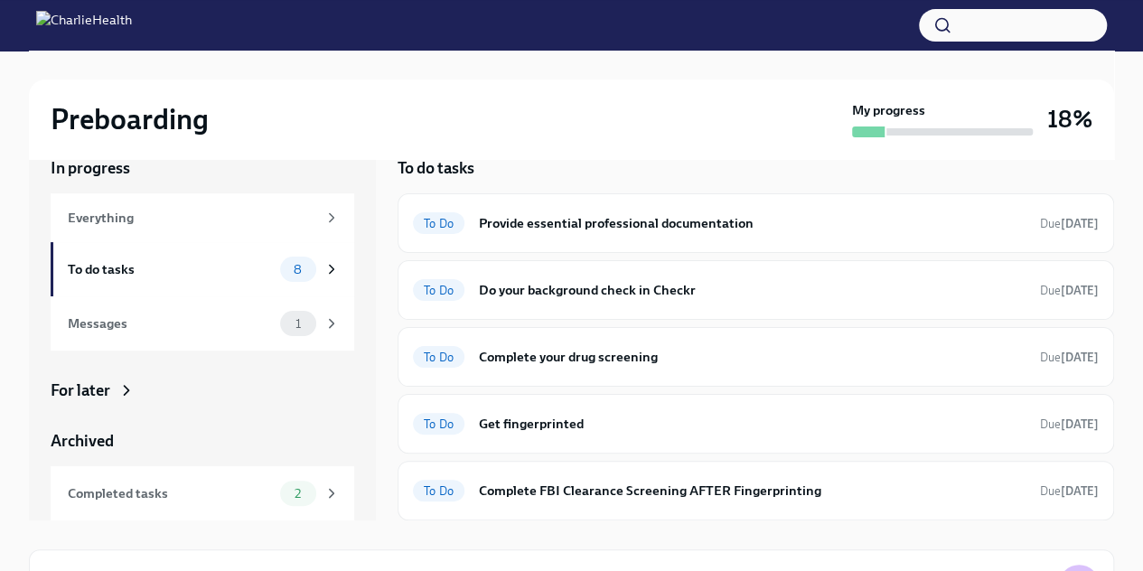
click at [528, 220] on h6 "Provide essential professional documentation" at bounding box center [752, 223] width 547 height 20
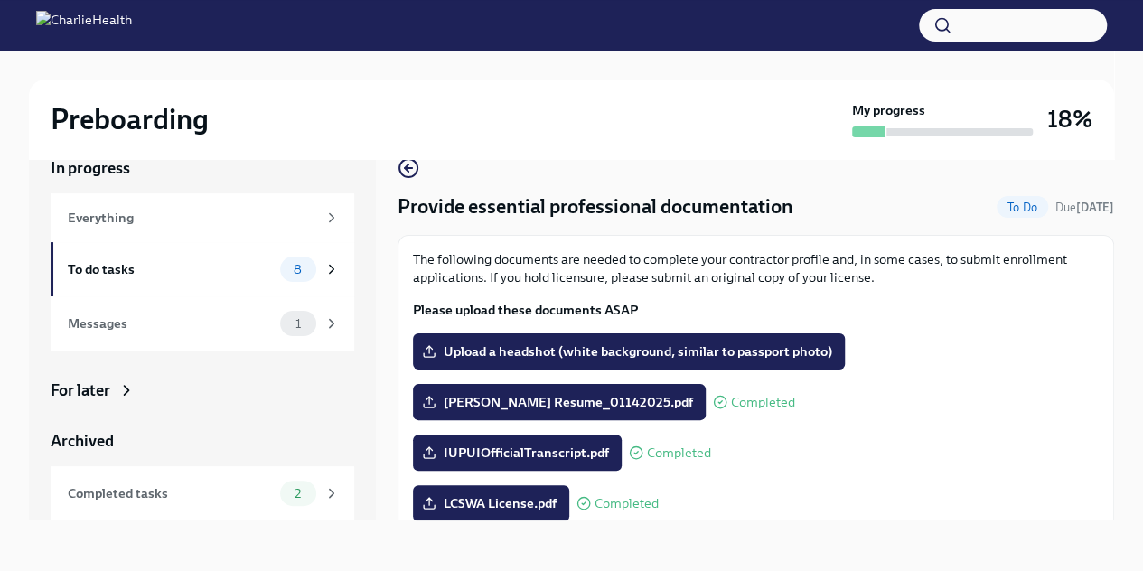
click at [132, 266] on div "To do tasks" at bounding box center [170, 269] width 205 height 20
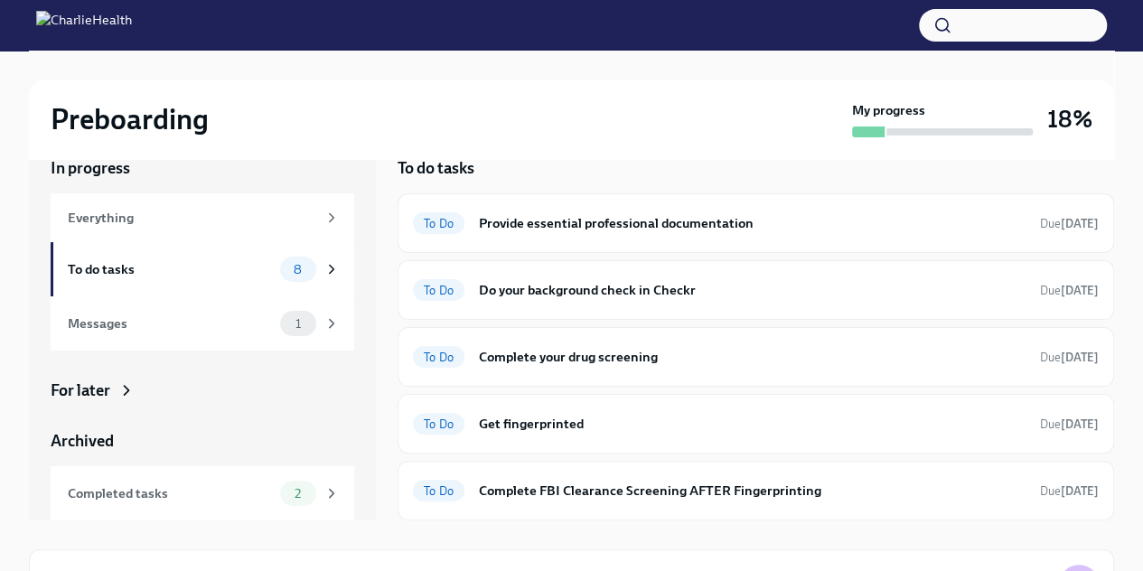
click at [555, 287] on h6 "Do your background check in Checkr" at bounding box center [752, 290] width 547 height 20
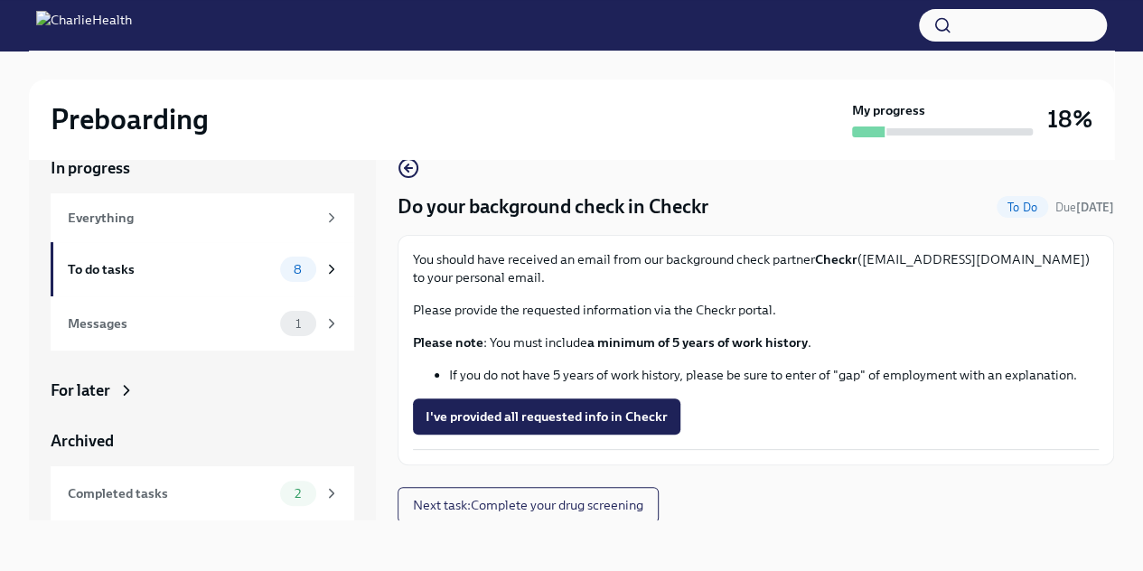
scroll to position [2, 0]
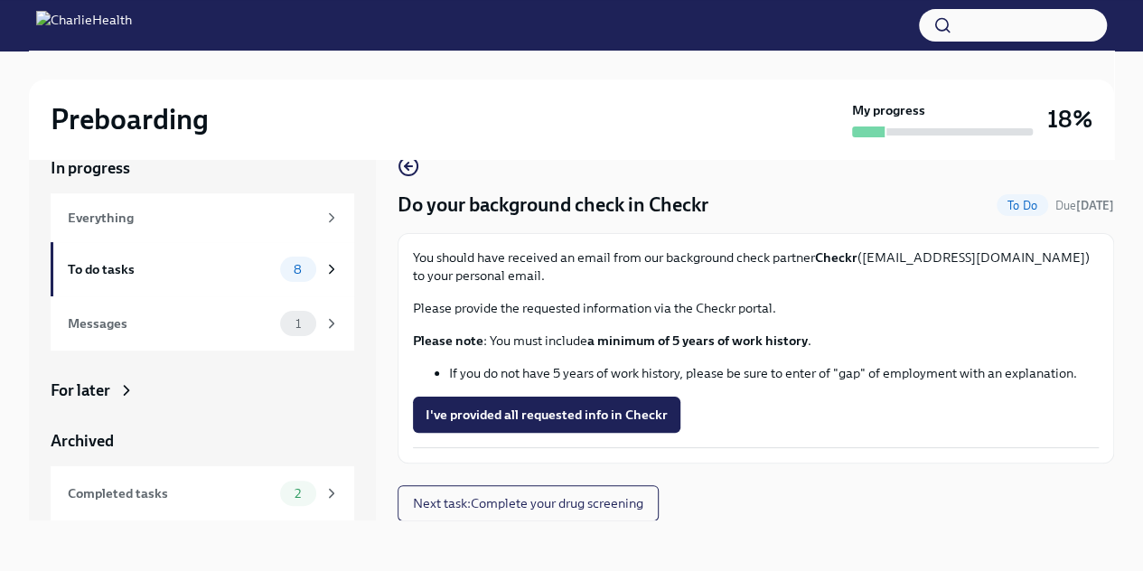
click at [535, 422] on span "I've provided all requested info in Checkr" at bounding box center [547, 415] width 242 height 18
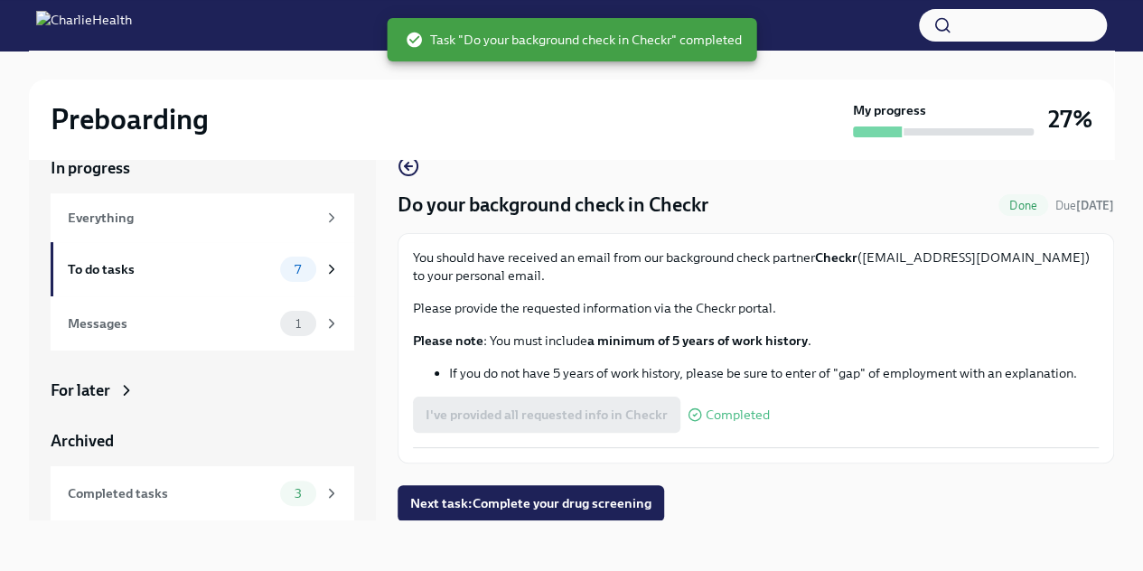
click at [117, 277] on div "To do tasks" at bounding box center [170, 269] width 205 height 20
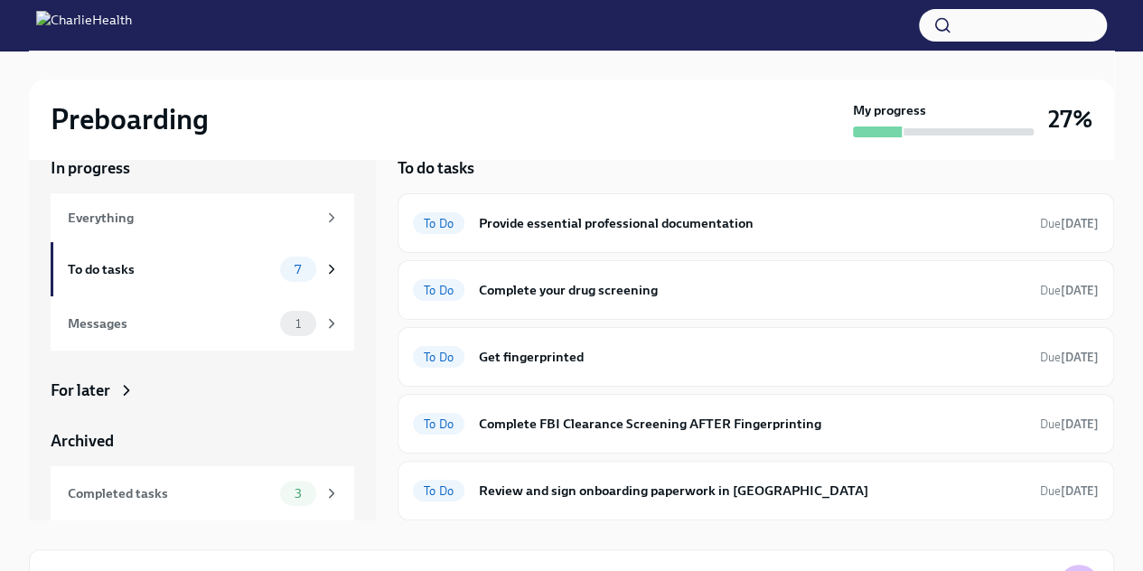
click at [575, 290] on h6 "Complete your drug screening" at bounding box center [752, 290] width 547 height 20
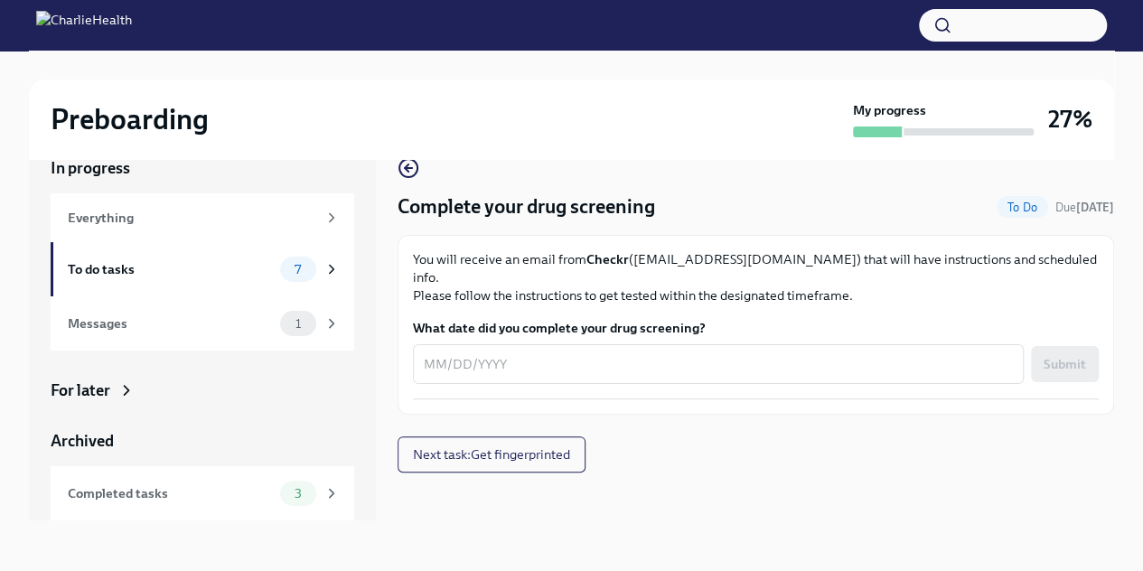
click at [128, 274] on div "To do tasks" at bounding box center [170, 269] width 205 height 20
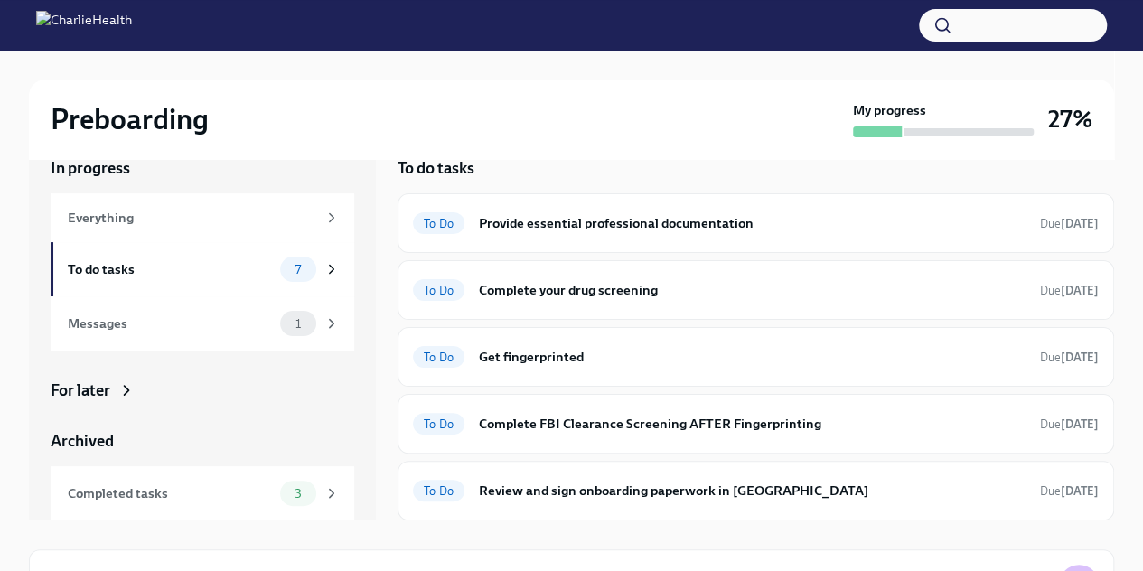
click at [561, 362] on h6 "Get fingerprinted" at bounding box center [752, 357] width 547 height 20
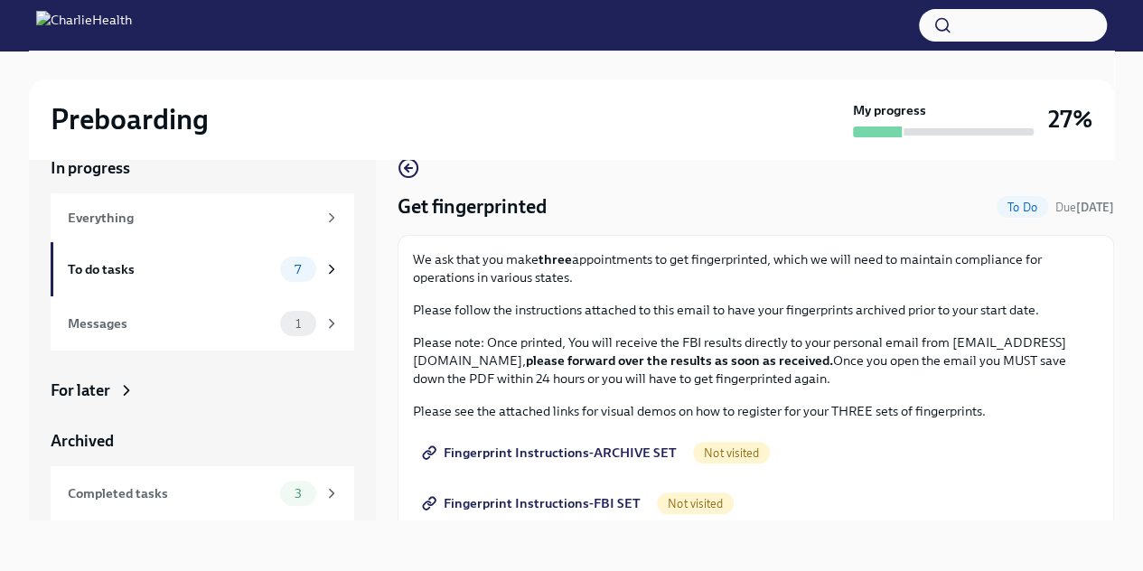
click at [130, 274] on div "To do tasks" at bounding box center [170, 269] width 205 height 20
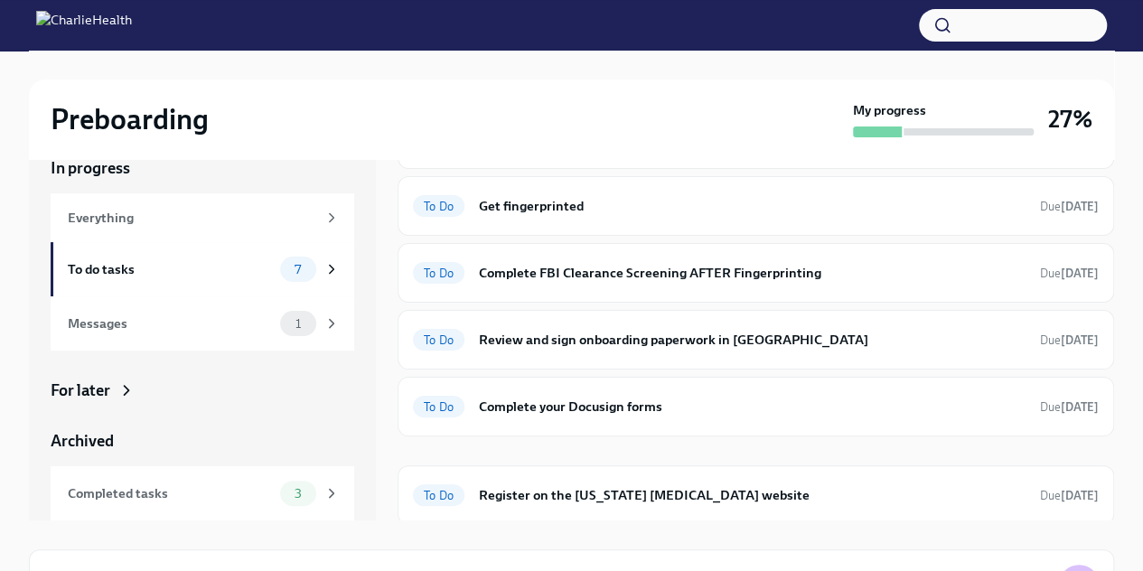
scroll to position [121, 0]
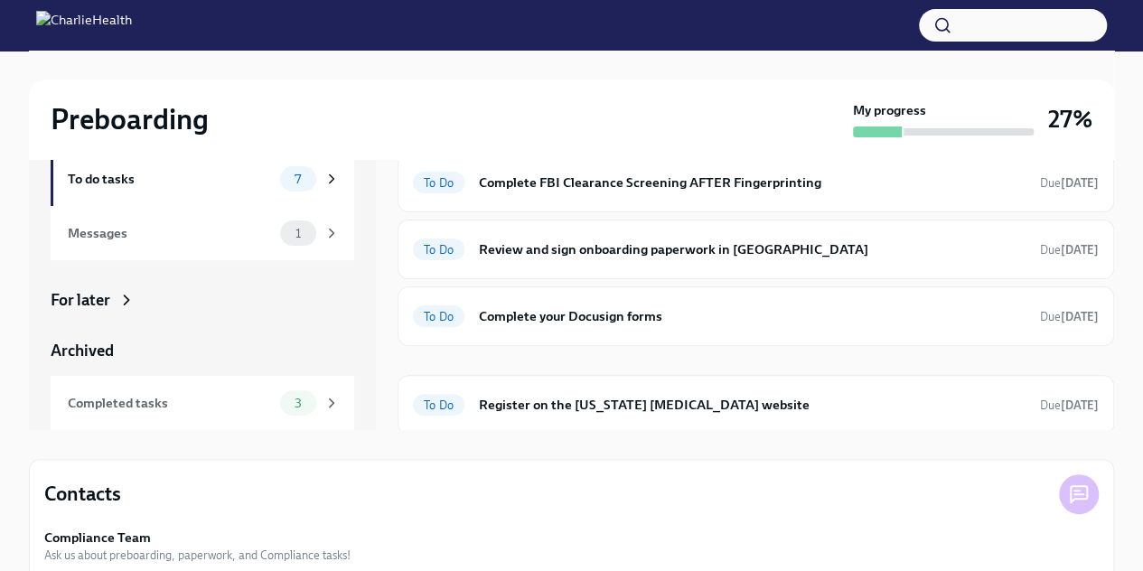
click at [647, 398] on h6 "Register on the [US_STATE] [MEDICAL_DATA] website" at bounding box center [752, 405] width 547 height 20
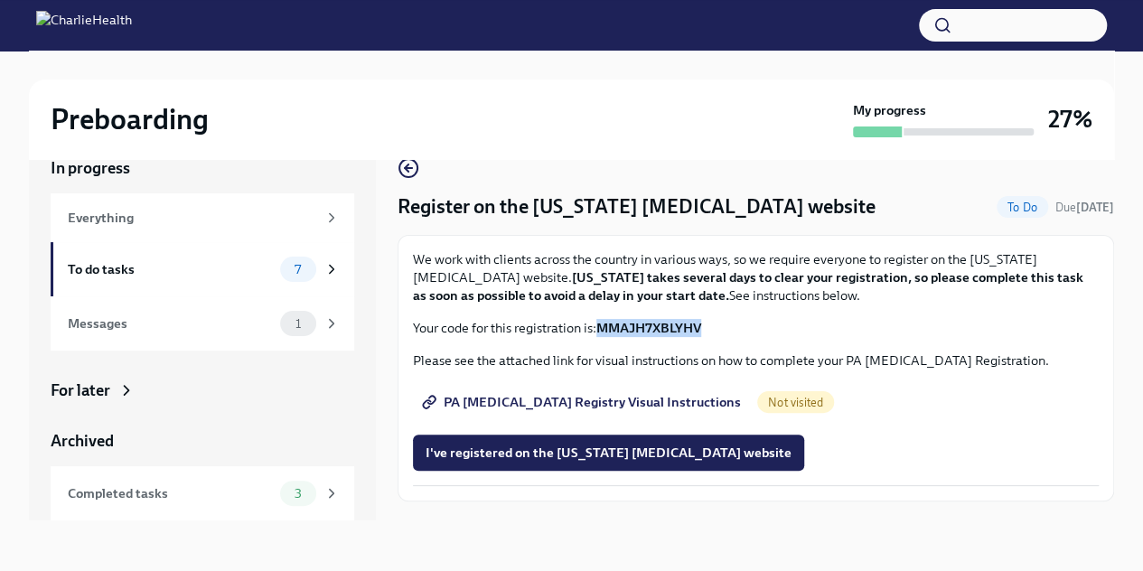
drag, startPoint x: 707, startPoint y: 325, endPoint x: 602, endPoint y: 323, distance: 105.7
click at [602, 323] on p "Your code for this registration is: MMAJH7XBLYHV" at bounding box center [756, 328] width 686 height 18
copy strong "MMAJH7XBLYHV"
click at [618, 402] on span "PA [MEDICAL_DATA] Registry Visual Instructions" at bounding box center [583, 402] width 315 height 18
click at [520, 458] on span "I've registered on the [US_STATE] [MEDICAL_DATA] website" at bounding box center [609, 453] width 366 height 18
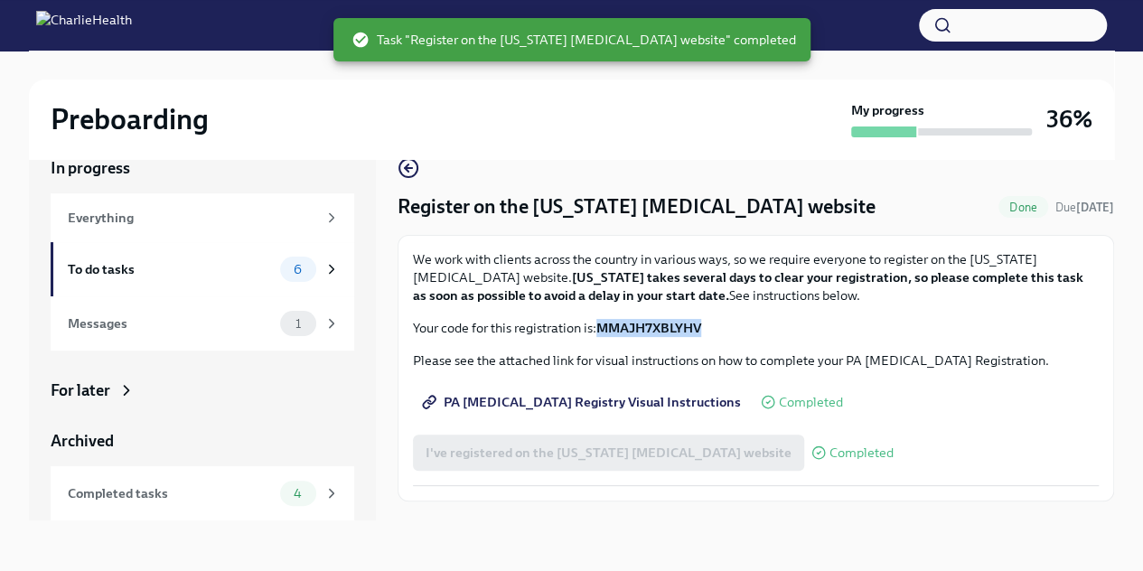
click at [128, 264] on div "To do tasks" at bounding box center [170, 269] width 205 height 20
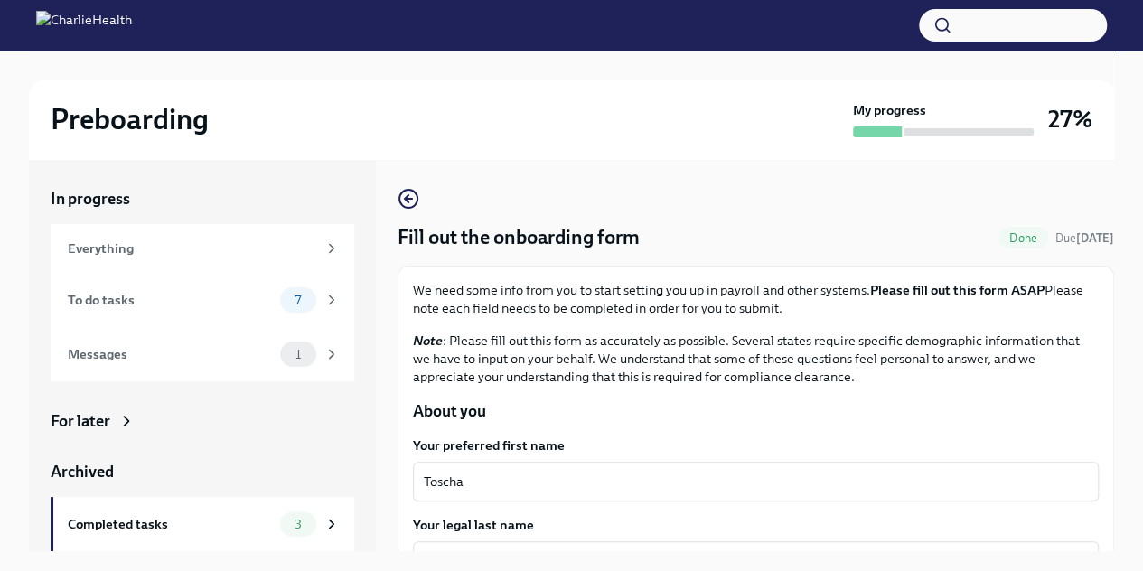
click at [179, 360] on div "Messages" at bounding box center [170, 354] width 205 height 20
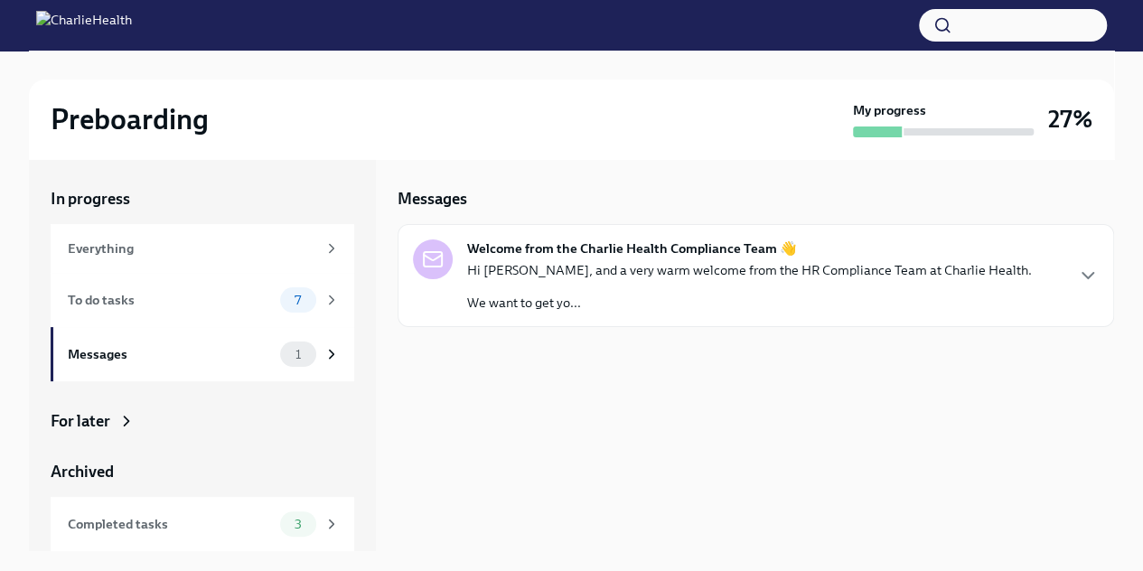
click at [1088, 268] on icon "button" at bounding box center [1088, 276] width 22 height 22
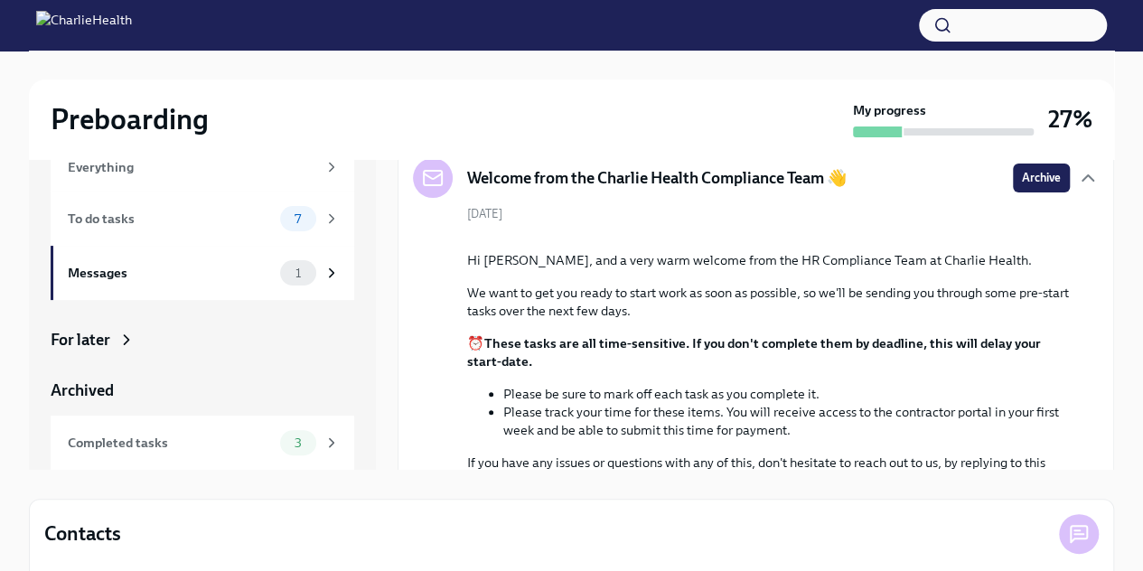
click at [149, 217] on div "To do tasks" at bounding box center [170, 219] width 205 height 20
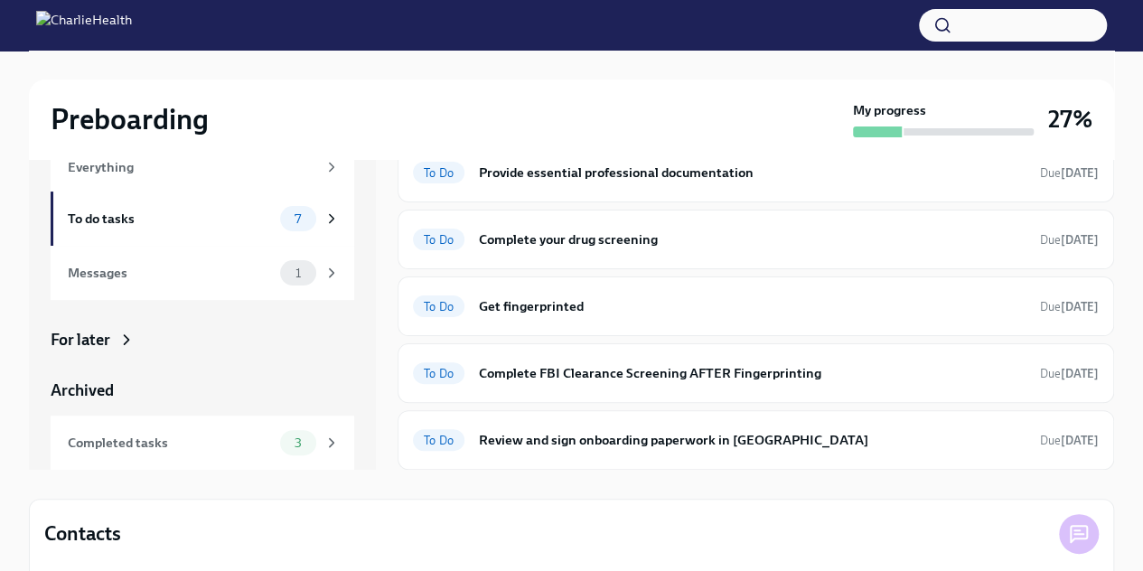
click at [153, 277] on div "Messages" at bounding box center [170, 273] width 205 height 20
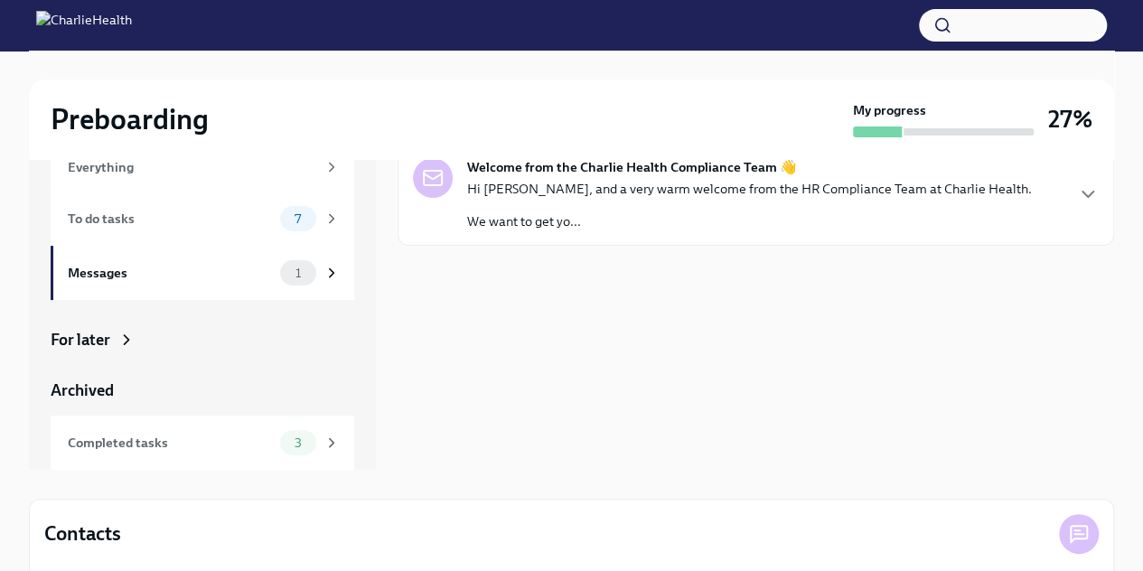
click at [150, 214] on div "To do tasks" at bounding box center [170, 219] width 205 height 20
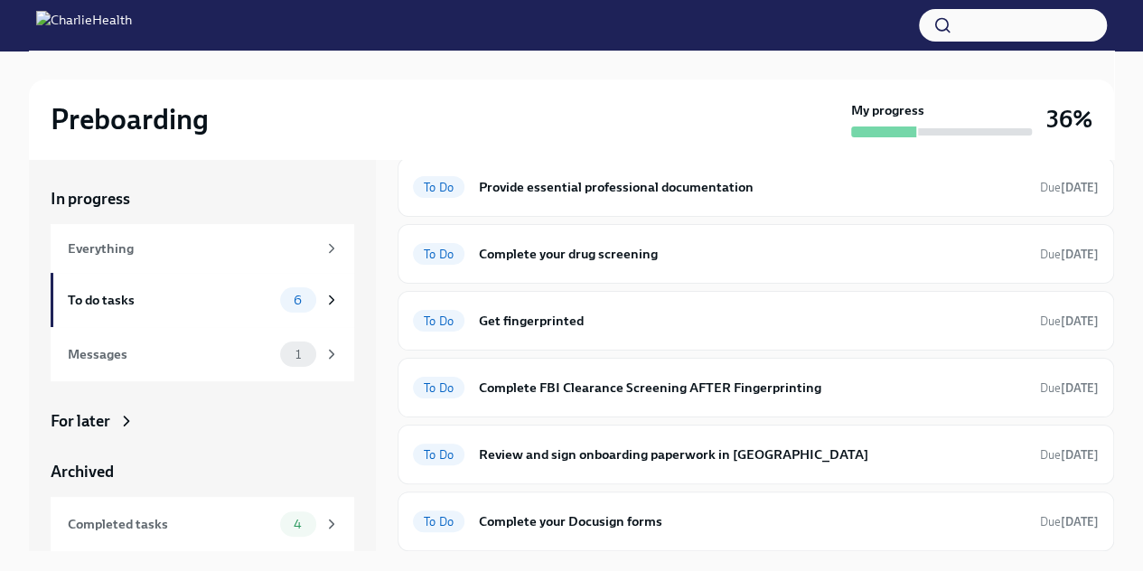
scroll to position [63, 0]
